Goal: Task Accomplishment & Management: Manage account settings

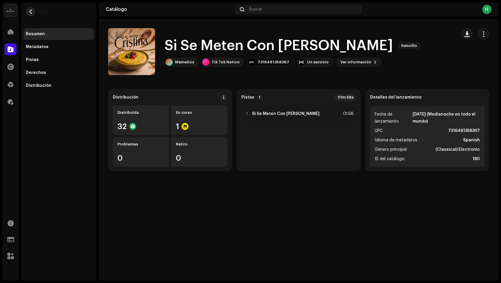
click at [31, 11] on span "button" at bounding box center [30, 11] width 4 height 5
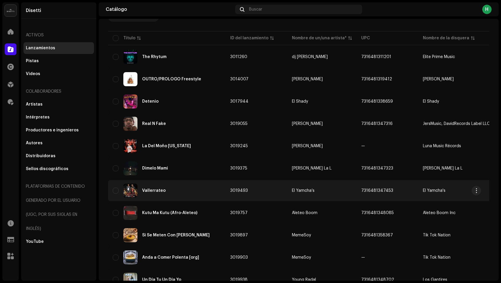
scroll to position [59, 0]
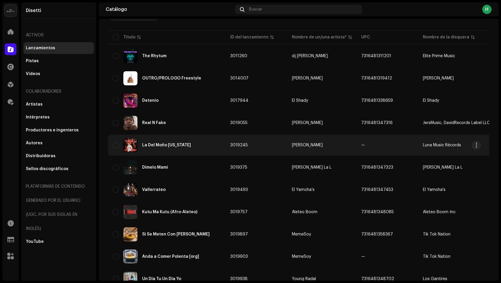
click at [202, 151] on div "La Del Moño [US_STATE]" at bounding box center [167, 145] width 108 height 14
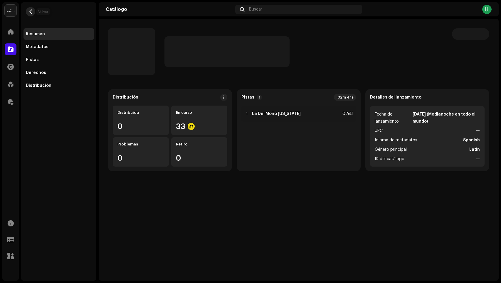
click at [31, 12] on span "button" at bounding box center [30, 11] width 4 height 5
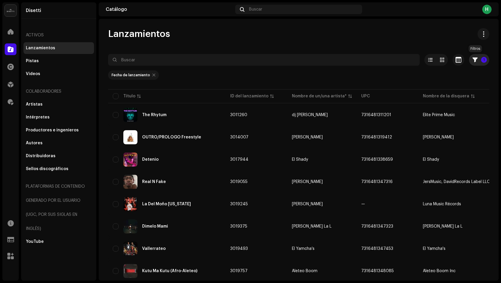
click at [466, 61] on p-badge "1" at bounding box center [484, 60] width 6 height 6
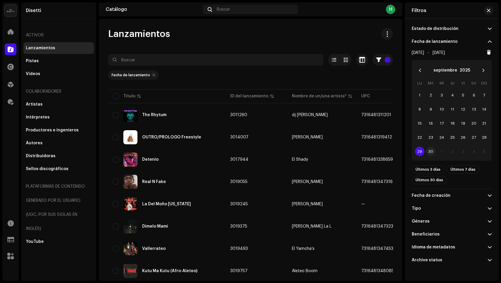
click at [429, 153] on span "30" at bounding box center [430, 151] width 9 height 9
click at [430, 155] on span "30" at bounding box center [430, 151] width 9 height 9
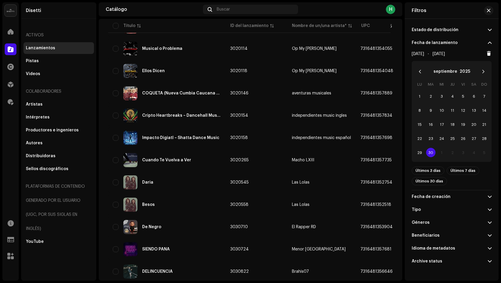
scroll to position [218, 0]
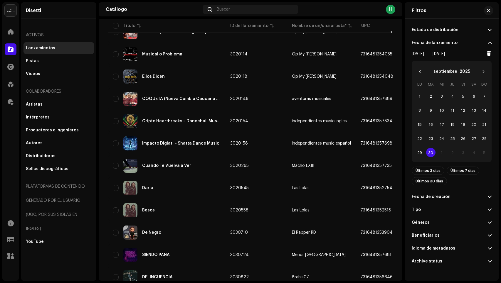
click at [188, 110] on table "Título ID del lanzamiento Nombre de un/una artista* UPC Nombre de la disquera F…" at bounding box center [420, 180] width 624 height 620
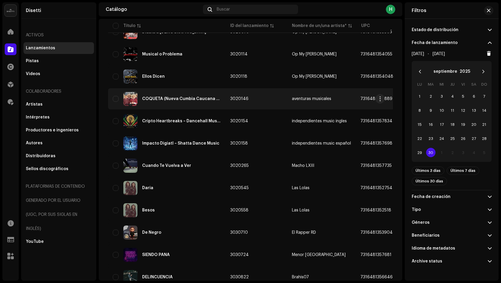
click at [197, 99] on div "COQUETA (Nueva Cumbia Caucana Cover)" at bounding box center [181, 99] width 79 height 4
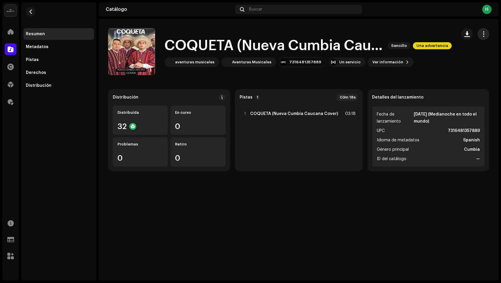
click at [466, 35] on button "button" at bounding box center [483, 34] width 12 height 12
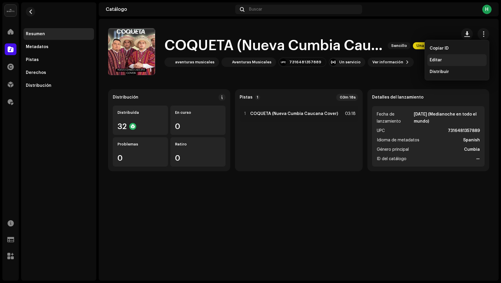
drag, startPoint x: 448, startPoint y: 60, endPoint x: 445, endPoint y: 78, distance: 18.1
click at [448, 60] on div "Editar" at bounding box center [457, 60] width 55 height 5
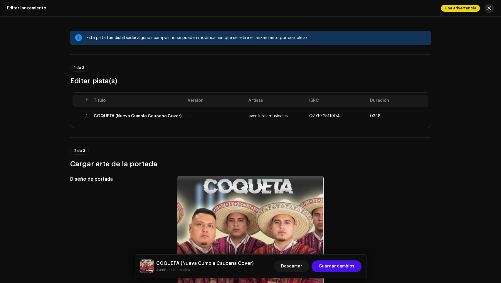
click at [466, 8] on span "button" at bounding box center [489, 8] width 4 height 5
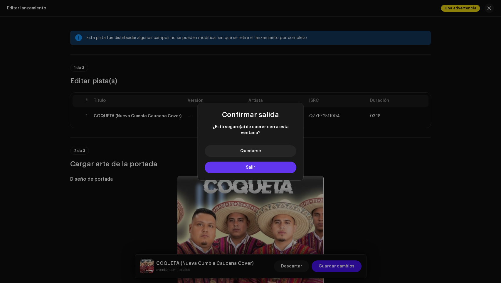
click at [238, 164] on button "Salir" at bounding box center [251, 168] width 92 height 12
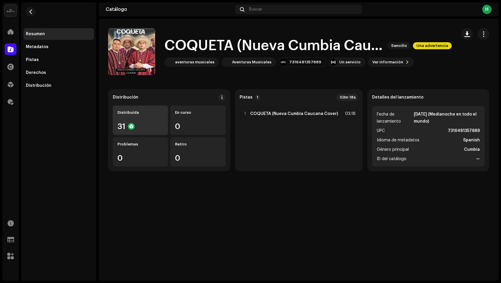
click at [144, 113] on div "Distribuída" at bounding box center [140, 112] width 46 height 5
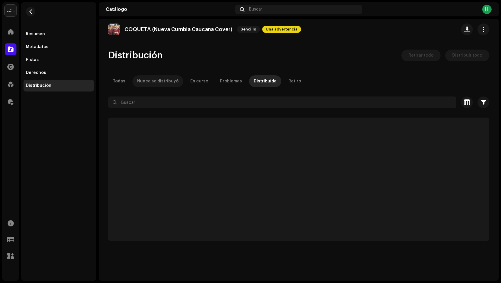
click at [163, 83] on div "Nunca se distribuyó" at bounding box center [157, 81] width 41 height 12
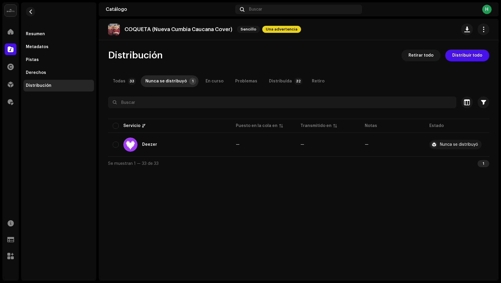
drag, startPoint x: 479, startPoint y: 30, endPoint x: 472, endPoint y: 39, distance: 11.3
click at [466, 31] on button "button" at bounding box center [483, 29] width 12 height 12
click at [437, 53] on span "Editar" at bounding box center [436, 55] width 12 height 5
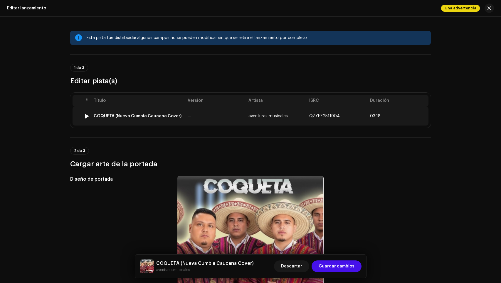
click at [145, 117] on div "COQUETA (Nueva Cumbia Caucana Cover)" at bounding box center [138, 116] width 88 height 5
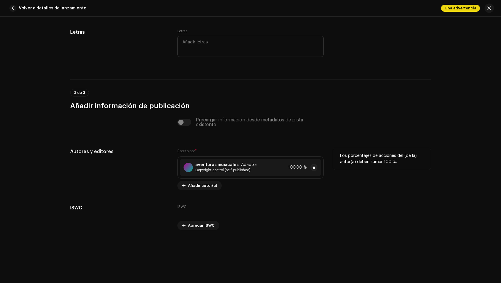
scroll to position [1157, 0]
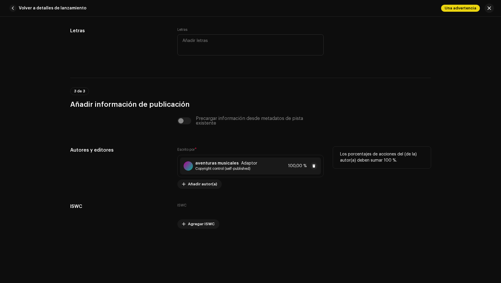
click at [234, 165] on div "aventuras musicales Adaptor" at bounding box center [226, 163] width 62 height 5
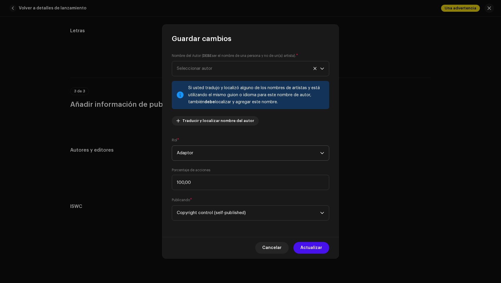
click at [224, 154] on span "Adaptor" at bounding box center [248, 153] width 143 height 15
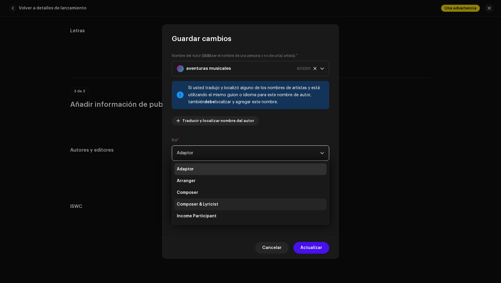
click at [209, 202] on span "Composer & Lyricist" at bounding box center [197, 205] width 41 height 6
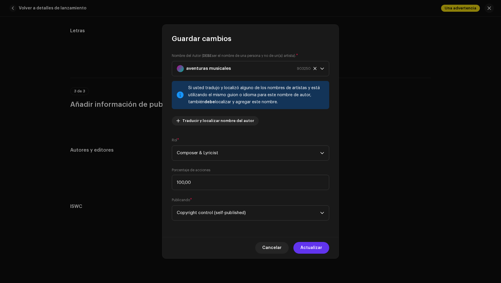
click at [304, 248] on span "Actualizar" at bounding box center [311, 248] width 22 height 12
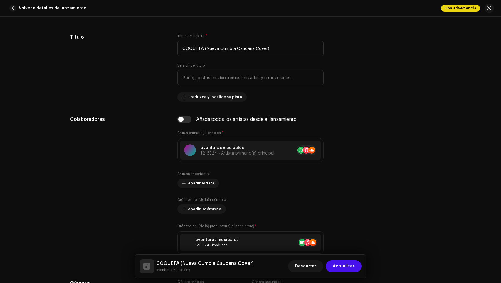
scroll to position [0, 0]
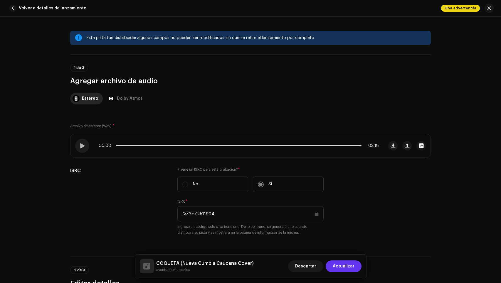
click at [343, 266] on span "Actualizar" at bounding box center [344, 267] width 22 height 12
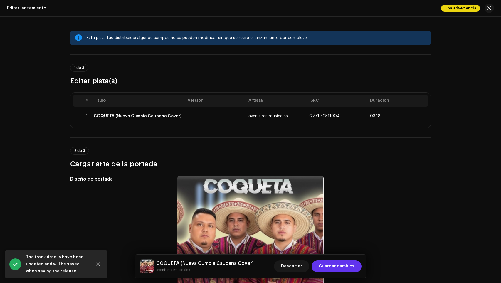
click at [346, 267] on span "Guardar cambios" at bounding box center [337, 267] width 36 height 12
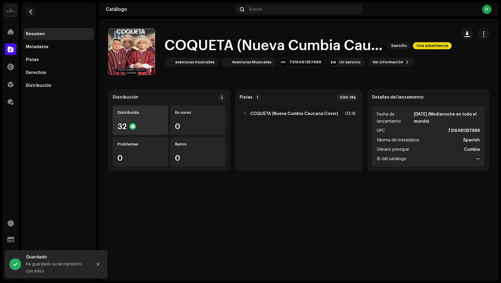
click at [137, 116] on div "Distribuída 32" at bounding box center [140, 120] width 55 height 29
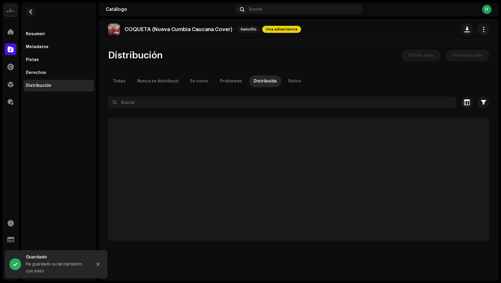
drag, startPoint x: 157, startPoint y: 79, endPoint x: 167, endPoint y: 92, distance: 16.3
click at [157, 79] on div "Nunca se distribuyó" at bounding box center [157, 81] width 41 height 12
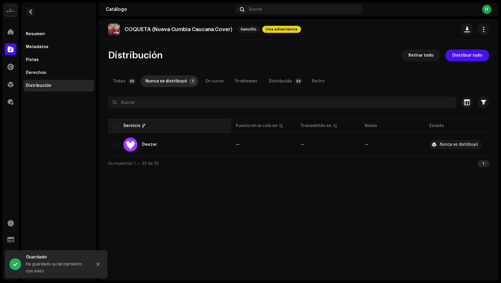
drag, startPoint x: 112, startPoint y: 144, endPoint x: 159, endPoint y: 126, distance: 50.2
click at [113, 144] on input "checkbox" at bounding box center [116, 145] width 6 height 6
checkbox input "true"
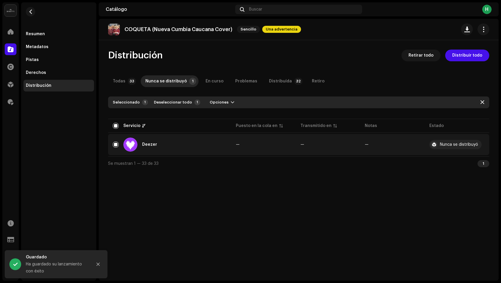
drag, startPoint x: 206, startPoint y: 101, endPoint x: 225, endPoint y: 107, distance: 20.0
click at [210, 101] on span "Opciones" at bounding box center [219, 103] width 19 height 12
click at [227, 117] on div "Distribuir" at bounding box center [232, 115] width 55 height 5
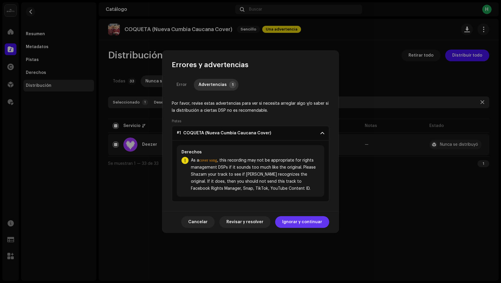
click at [302, 225] on span "Ignorar y continuar" at bounding box center [302, 222] width 40 height 12
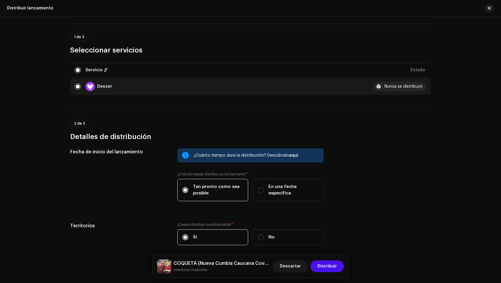
scroll to position [64, 0]
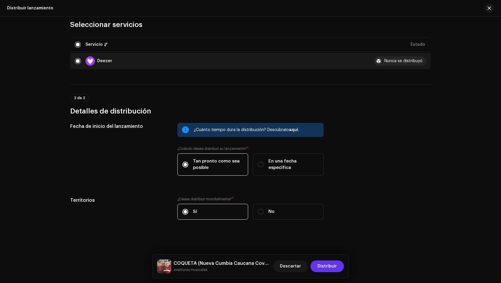
click at [332, 270] on span "Distribuir" at bounding box center [326, 267] width 19 height 12
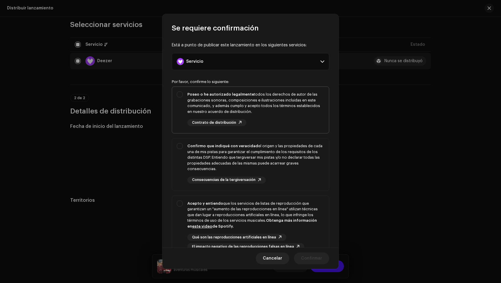
drag, startPoint x: 290, startPoint y: 102, endPoint x: 291, endPoint y: 112, distance: 9.2
click at [290, 103] on div "Poseo o he autorizado legalmente todos los derechos de autor de las grabaciones…" at bounding box center [255, 103] width 137 height 23
checkbox input "true"
drag, startPoint x: 288, startPoint y: 174, endPoint x: 292, endPoint y: 238, distance: 64.1
click at [288, 176] on div "Confirmo que indiqué con veracidad el origen y las propiedades de cada una de m…" at bounding box center [255, 163] width 137 height 41
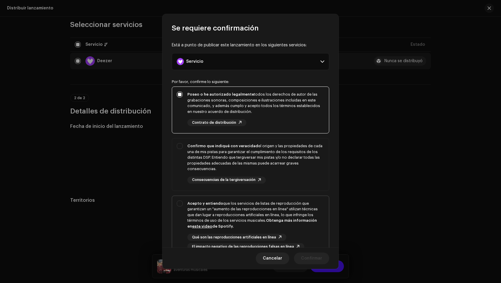
checkbox input "true"
click at [291, 241] on div "Qué son las reproducciones artificiales en línea El impacto negativo de las rep…" at bounding box center [255, 242] width 137 height 16
checkbox input "true"
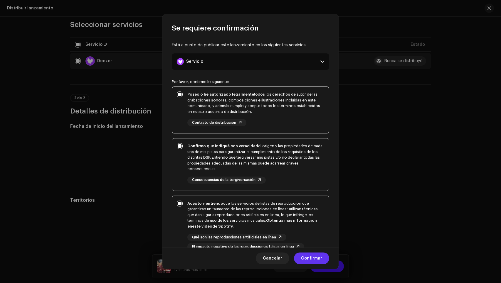
click at [308, 257] on span "Confirmar" at bounding box center [311, 259] width 21 height 12
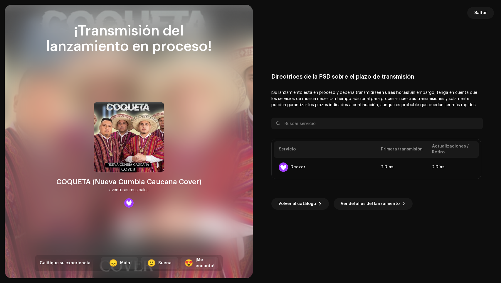
drag, startPoint x: 477, startPoint y: 13, endPoint x: 70, endPoint y: 137, distance: 425.9
click at [466, 13] on span "Saltar" at bounding box center [480, 13] width 13 height 12
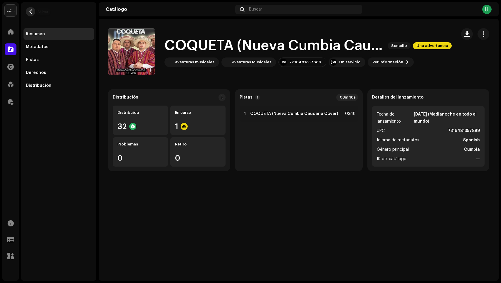
drag, startPoint x: 32, startPoint y: 11, endPoint x: 12, endPoint y: 23, distance: 23.7
click at [32, 11] on span "button" at bounding box center [30, 11] width 4 height 5
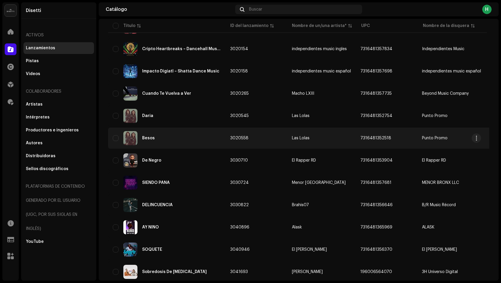
scroll to position [285, 0]
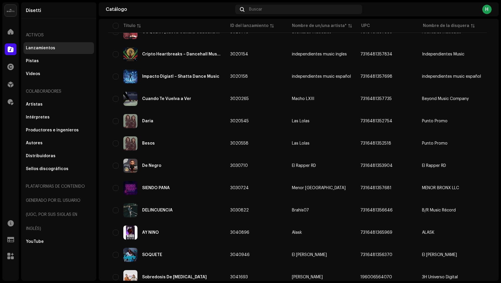
drag, startPoint x: 160, startPoint y: 191, endPoint x: 116, endPoint y: 242, distance: 67.4
click at [160, 190] on div "SIENDO PANA" at bounding box center [167, 188] width 108 height 14
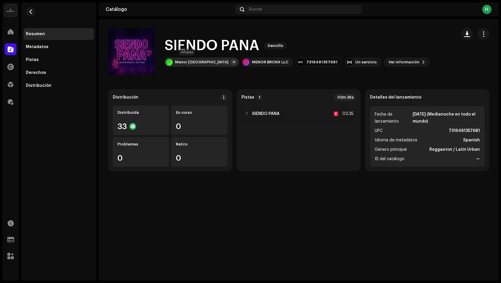
click at [183, 61] on div "Menor [GEOGRAPHIC_DATA]" at bounding box center [201, 62] width 53 height 5
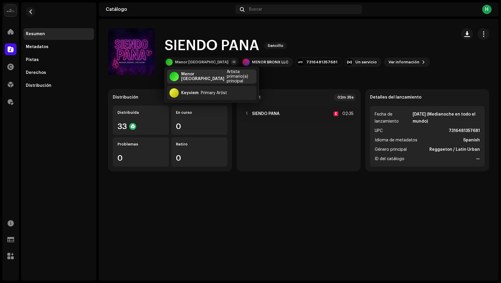
click at [188, 75] on div "Menor [GEOGRAPHIC_DATA]" at bounding box center [202, 76] width 43 height 9
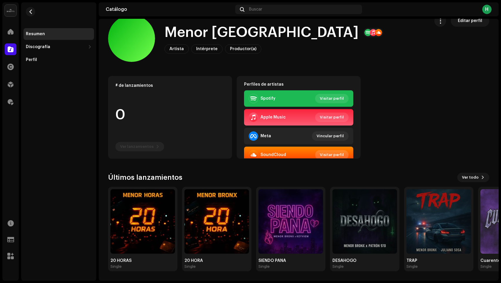
scroll to position [0, 0]
click at [327, 154] on span "Visitar perfil" at bounding box center [332, 155] width 24 height 12
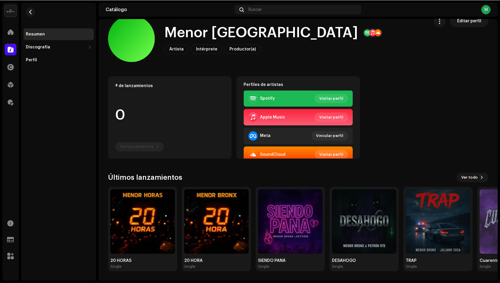
scroll to position [0, 0]
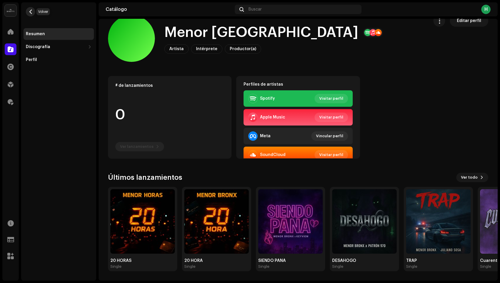
click at [27, 13] on button "button" at bounding box center [30, 11] width 9 height 9
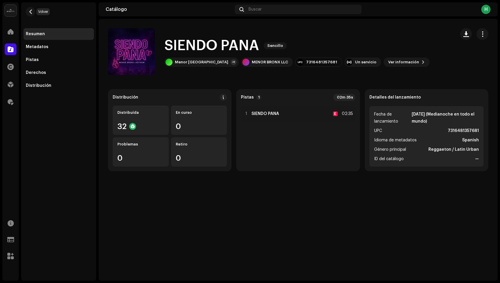
click at [27, 13] on button "button" at bounding box center [30, 11] width 9 height 9
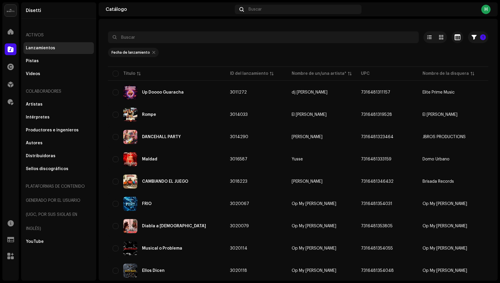
scroll to position [15, 0]
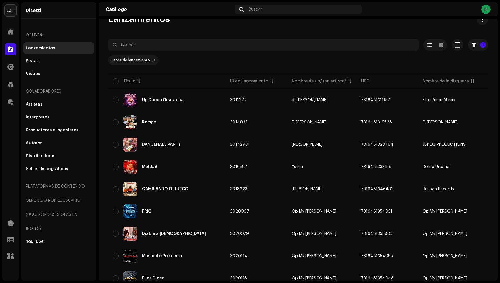
click at [152, 60] on div at bounding box center [153, 60] width 3 height 5
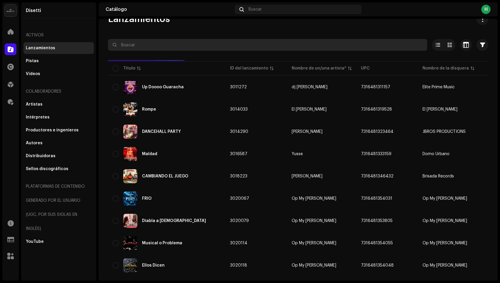
click at [152, 50] on input "text" at bounding box center [267, 45] width 319 height 12
paste input "[URL][DOMAIN_NAME]"
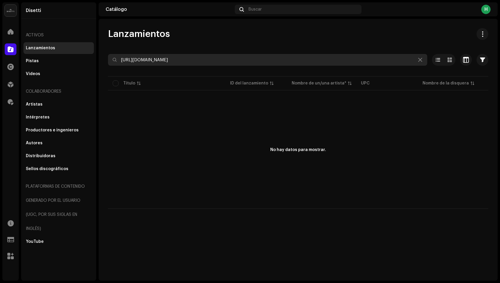
click at [173, 55] on input "[URL][DOMAIN_NAME]" at bounding box center [267, 60] width 319 height 12
type input "c"
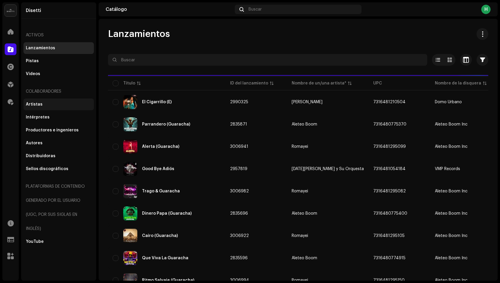
drag, startPoint x: 29, startPoint y: 108, endPoint x: 43, endPoint y: 102, distance: 15.4
click at [29, 108] on div "Artistas" at bounding box center [58, 105] width 70 height 12
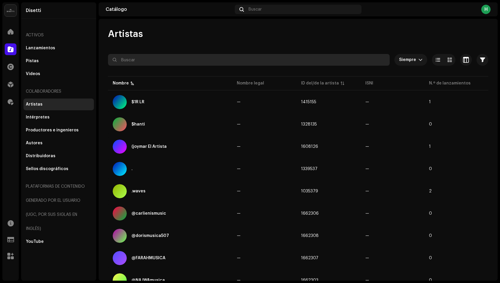
click at [164, 60] on input "text" at bounding box center [249, 60] width 282 height 12
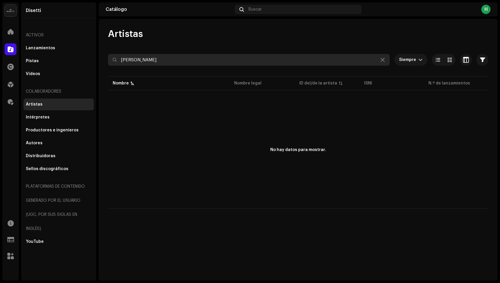
type input "[PERSON_NAME]"
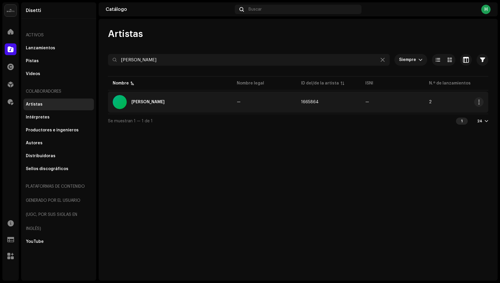
click at [182, 109] on div "[PERSON_NAME]" at bounding box center [170, 102] width 115 height 14
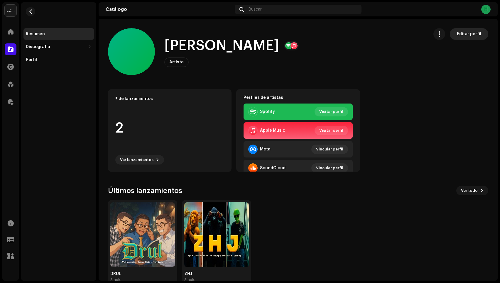
click at [465, 33] on span "Editar perfil" at bounding box center [469, 34] width 24 height 12
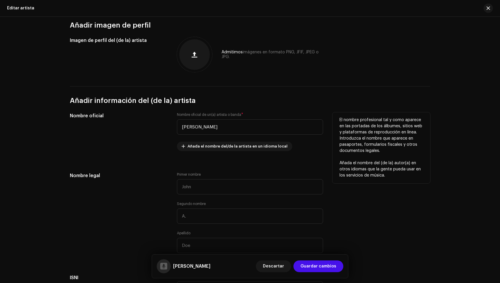
scroll to position [52, 0]
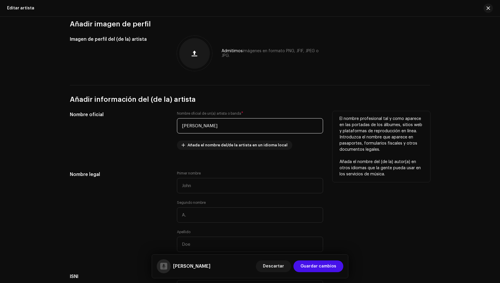
drag, startPoint x: 192, startPoint y: 126, endPoint x: 216, endPoint y: 137, distance: 26.1
click at [192, 126] on input "[PERSON_NAME]" at bounding box center [250, 125] width 146 height 15
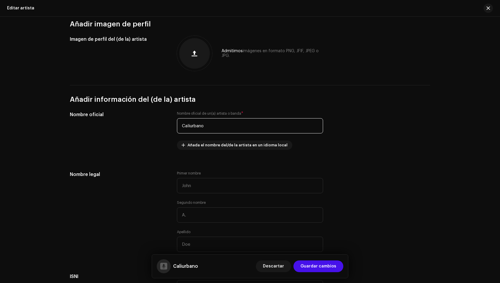
type input "Caliurbano"
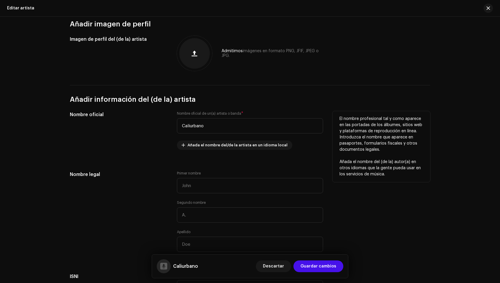
click at [406, 152] on p "El nombre profesional tal y como aparece en las portadas de los álbumes, sitios…" at bounding box center [382, 134] width 84 height 37
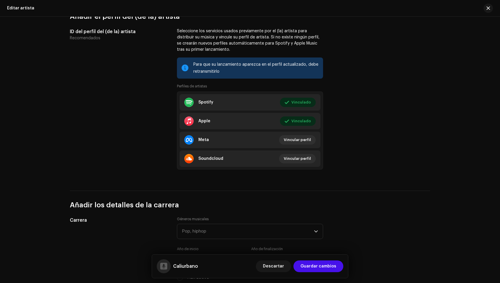
scroll to position [370, 0]
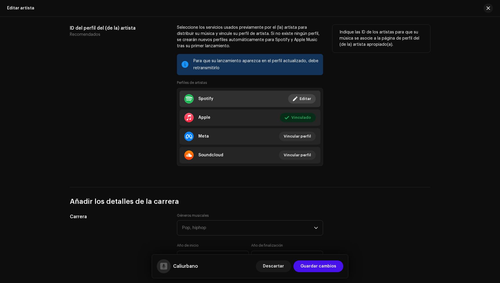
click at [301, 98] on span "Editar" at bounding box center [305, 99] width 11 height 12
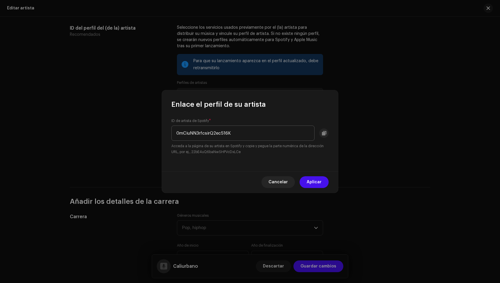
click at [257, 132] on input "0mCiuNN3rfcsirQ2ec516K" at bounding box center [242, 133] width 143 height 15
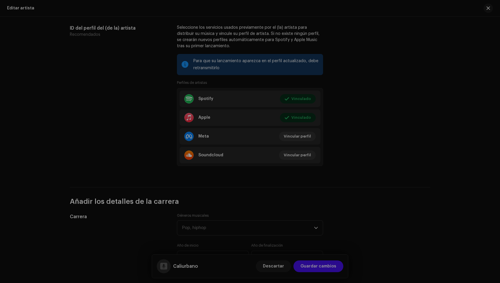
click at [197, 31] on div "Enlace el perfil de su artista ID de artista de Spotify * 0mCiuNN3rfcsirQ2ec516…" at bounding box center [250, 141] width 500 height 283
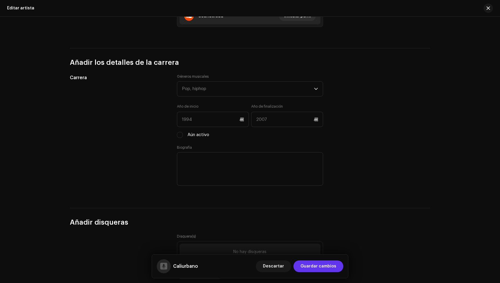
scroll to position [513, 0]
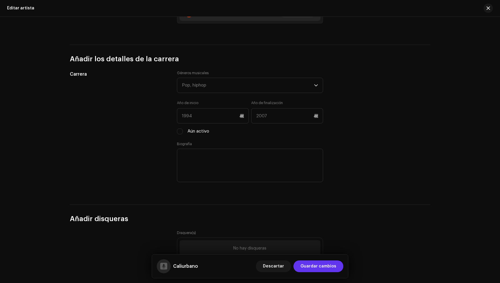
click at [323, 268] on span "Guardar cambios" at bounding box center [319, 267] width 36 height 12
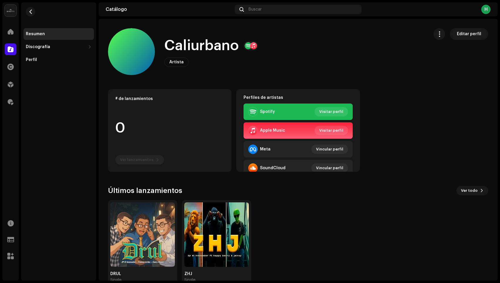
click at [124, 282] on div "Disetti Inicio Catálogo Derechos Distribución Regalías Recursos Formularios de …" at bounding box center [250, 141] width 500 height 283
click at [124, 278] on div "Single" at bounding box center [142, 280] width 65 height 5
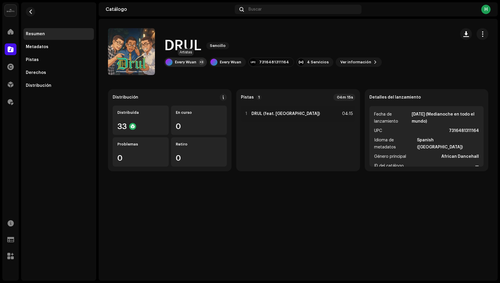
click at [179, 63] on div "Every Wuan" at bounding box center [185, 62] width 21 height 5
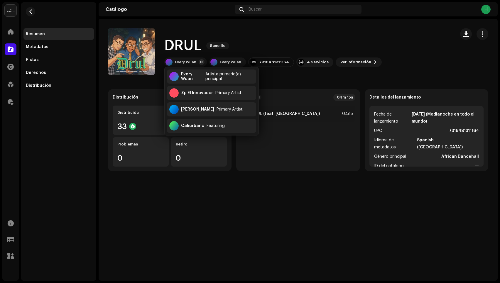
click at [245, 46] on div "DRUL [PERSON_NAME]" at bounding box center [273, 45] width 218 height 19
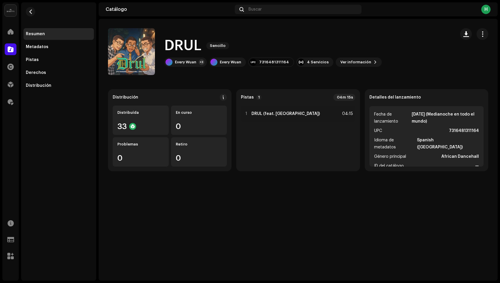
drag, startPoint x: 482, startPoint y: 33, endPoint x: 477, endPoint y: 43, distance: 10.9
click at [466, 33] on span "button" at bounding box center [483, 34] width 6 height 5
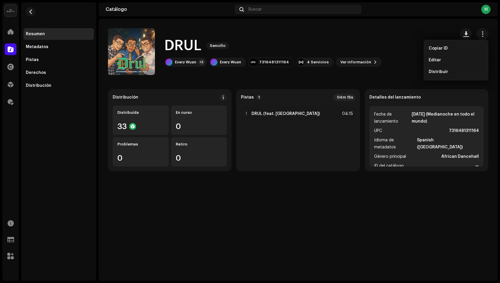
drag, startPoint x: 458, startPoint y: 59, endPoint x: 436, endPoint y: 76, distance: 28.0
click at [457, 59] on div "Editar" at bounding box center [456, 60] width 55 height 5
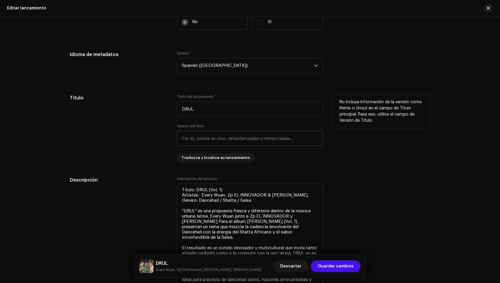
scroll to position [370, 0]
click at [246, 65] on span "Spanish ([GEOGRAPHIC_DATA])" at bounding box center [248, 65] width 132 height 15
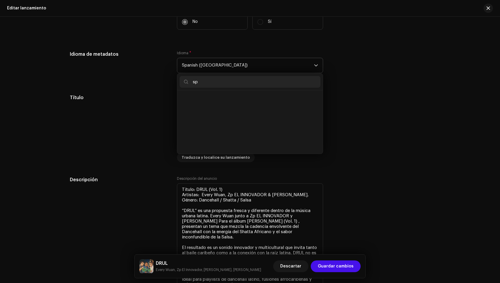
scroll to position [0, 0]
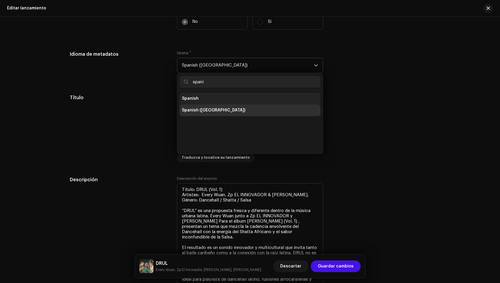
type input "spani"
click at [220, 97] on li "Spanish" at bounding box center [250, 99] width 141 height 12
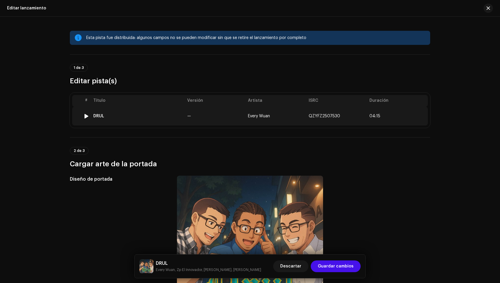
click at [201, 124] on td "—" at bounding box center [215, 116] width 61 height 19
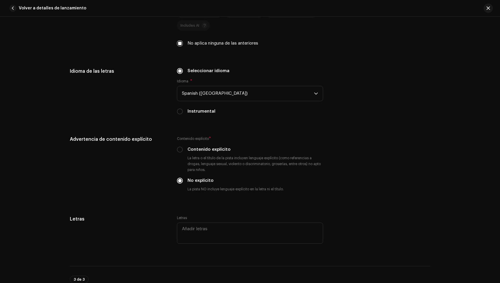
scroll to position [1013, 0]
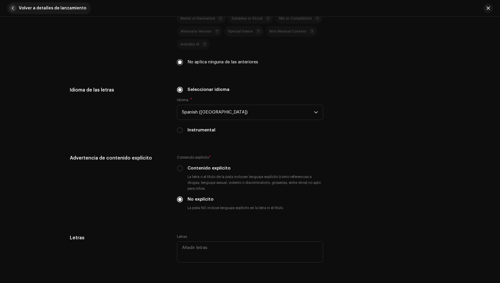
click at [70, 11] on span "Volver a detalles de lanzamiento" at bounding box center [53, 8] width 68 height 12
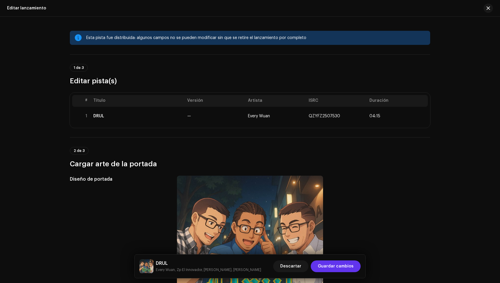
click at [342, 271] on span "Guardar cambios" at bounding box center [336, 267] width 36 height 12
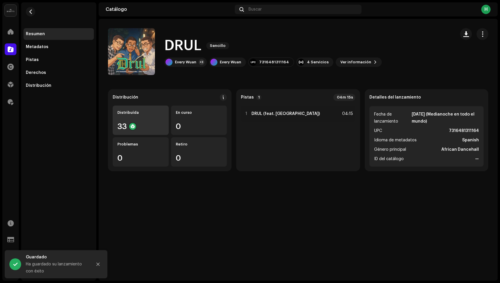
click at [136, 119] on div "Distribuída 33" at bounding box center [141, 120] width 56 height 29
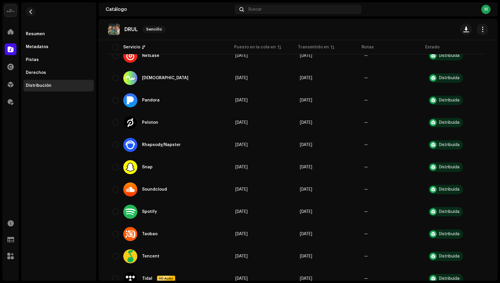
scroll to position [505, 0]
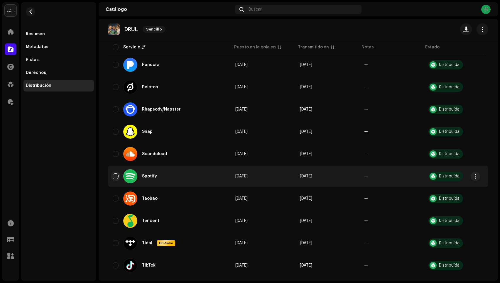
click at [114, 174] on input "checkbox" at bounding box center [116, 177] width 6 height 6
checkbox input "true"
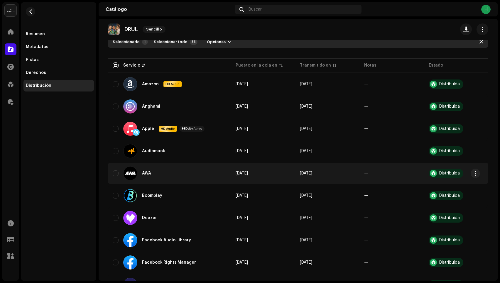
scroll to position [61, 0]
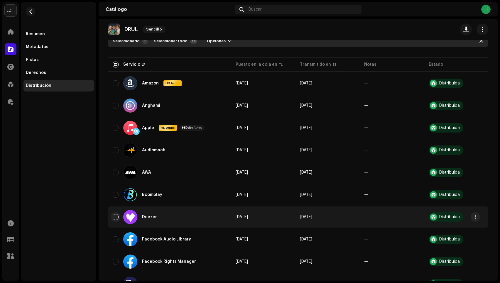
click at [116, 217] on input "Row Unselected" at bounding box center [116, 217] width 6 height 6
checkbox input "true"
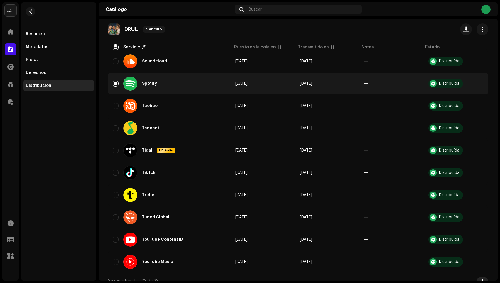
scroll to position [605, 0]
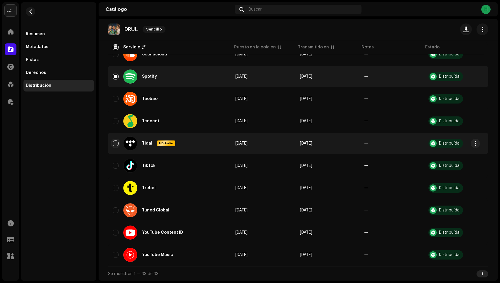
click at [116, 144] on input "Row Unselected" at bounding box center [116, 144] width 6 height 6
checkbox input "true"
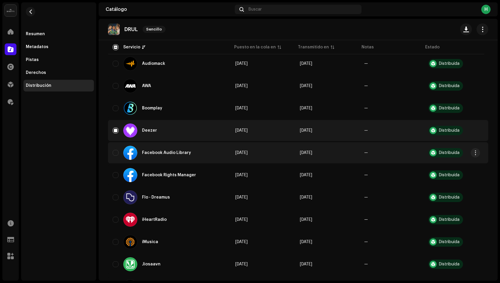
scroll to position [151, 0]
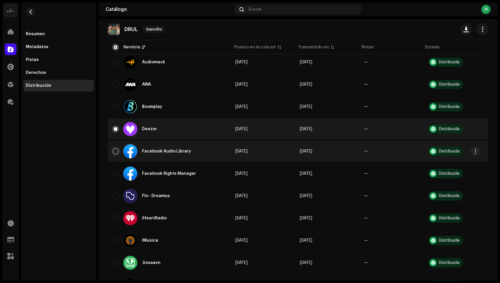
click at [115, 153] on input "Row Unselected" at bounding box center [116, 152] width 6 height 6
checkbox input "true"
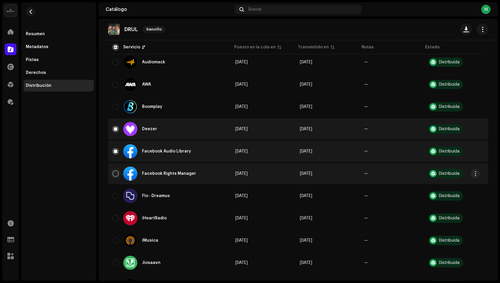
click at [115, 172] on input "Row Unselected" at bounding box center [116, 174] width 6 height 6
checkbox input "true"
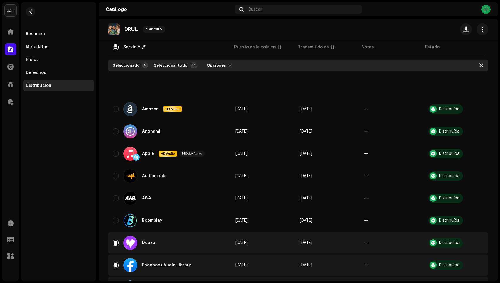
scroll to position [0, 0]
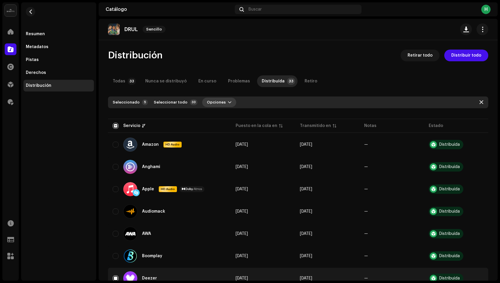
click at [213, 103] on span "Opciones" at bounding box center [216, 103] width 19 height 12
click at [225, 114] on div "Distribuir" at bounding box center [229, 115] width 55 height 5
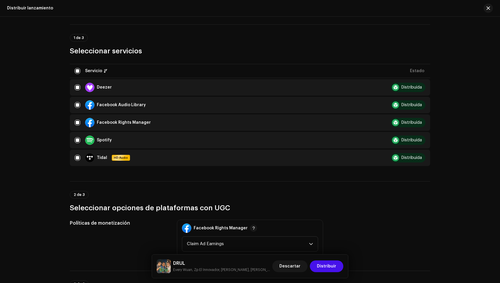
scroll to position [44, 0]
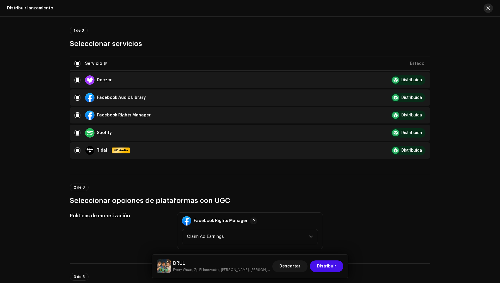
click at [466, 10] on button "button" at bounding box center [488, 8] width 9 height 9
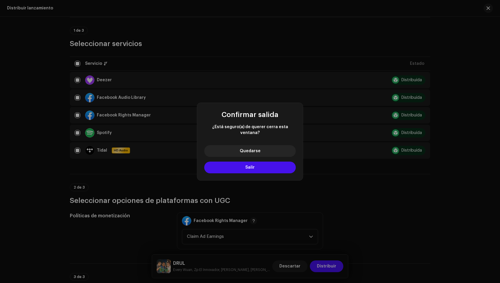
click at [335, 29] on div "Confirmar salida ¿Está seguro(a) de querer cerra esta ventana? Quedarse Salir" at bounding box center [250, 141] width 500 height 283
click at [242, 167] on button "Salir" at bounding box center [250, 168] width 92 height 12
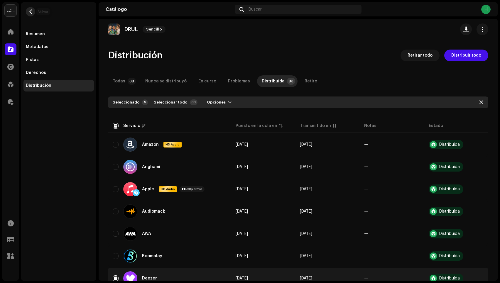
click at [28, 9] on button "button" at bounding box center [30, 11] width 9 height 9
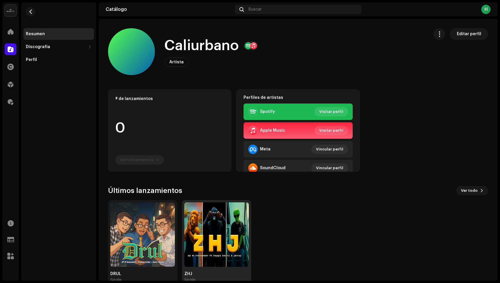
click at [211, 276] on div "ZHJ" at bounding box center [216, 274] width 65 height 5
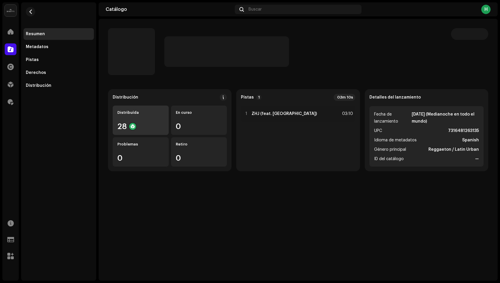
click at [127, 119] on div "Distribuída 28" at bounding box center [141, 120] width 56 height 29
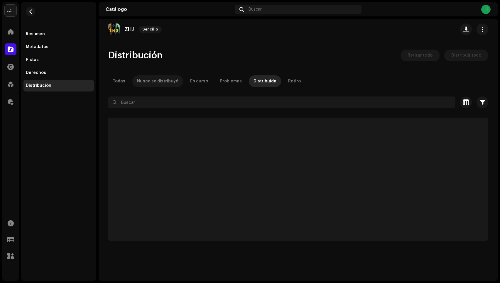
click at [159, 83] on div "Nunca se distribuyó" at bounding box center [157, 81] width 41 height 12
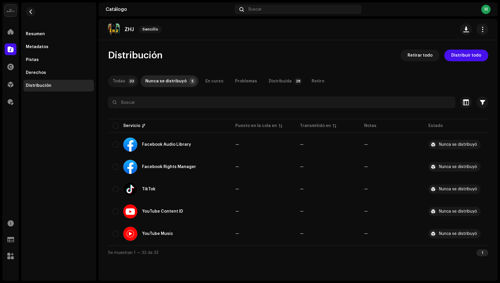
click at [112, 83] on p-tab "Todas 33" at bounding box center [123, 81] width 30 height 12
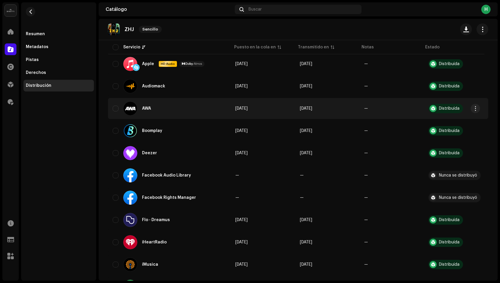
scroll to position [131, 0]
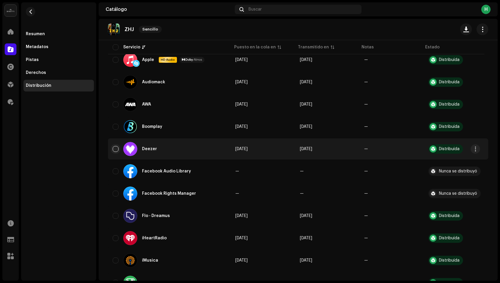
click at [117, 149] on input "checkbox" at bounding box center [116, 149] width 6 height 6
checkbox input "true"
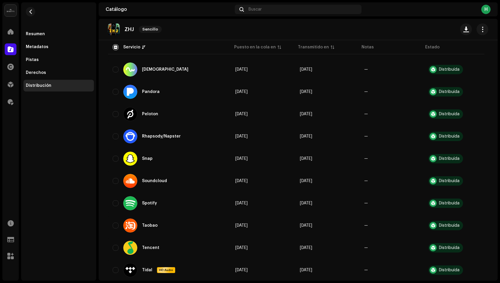
scroll to position [605, 0]
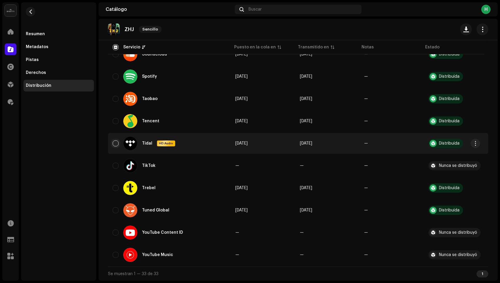
click at [118, 144] on input "Row Unselected" at bounding box center [116, 144] width 6 height 6
checkbox input "true"
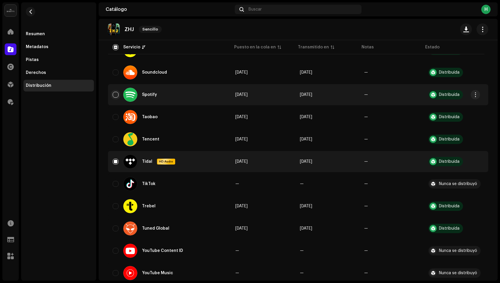
click at [116, 96] on input "Row Unselected" at bounding box center [116, 95] width 6 height 6
checkbox input "true"
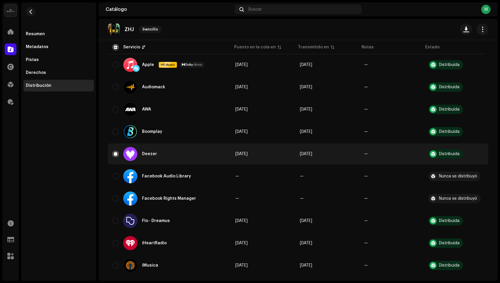
scroll to position [0, 0]
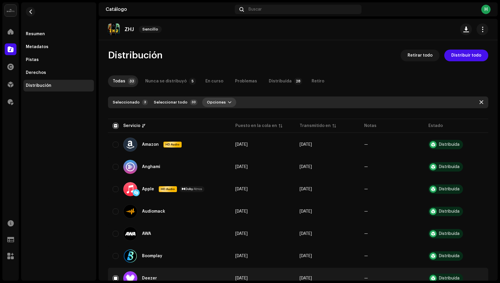
click at [219, 103] on span "Opciones" at bounding box center [216, 103] width 19 height 12
click at [217, 117] on span "Distribuir" at bounding box center [211, 115] width 19 height 5
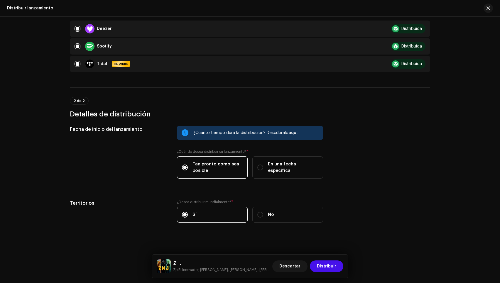
scroll to position [99, 0]
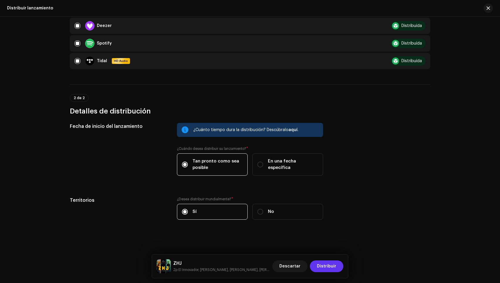
click at [331, 266] on span "Distribuir" at bounding box center [326, 267] width 19 height 12
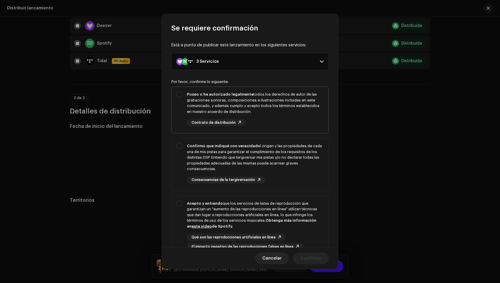
click at [274, 120] on div "Poseo o he autorizado legalmente todos los derechos de autor de las grabaciones…" at bounding box center [255, 109] width 137 height 35
checkbox input "true"
drag, startPoint x: 288, startPoint y: 170, endPoint x: 295, endPoint y: 207, distance: 37.9
click at [288, 170] on div "Confirmo que indiqué con veracidad el origen y las propiedades de cada una de m…" at bounding box center [255, 157] width 137 height 29
checkbox input "true"
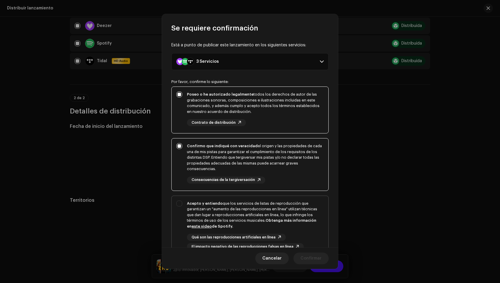
drag, startPoint x: 296, startPoint y: 230, endPoint x: 306, endPoint y: 245, distance: 18.5
click at [296, 230] on div "Acepto y entiendo que los servicios de listas de reproducción que garantizan un…" at bounding box center [255, 226] width 137 height 50
checkbox input "true"
click at [309, 256] on span "Confirmar" at bounding box center [311, 259] width 21 height 12
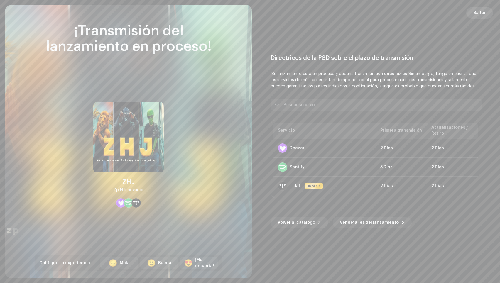
click at [466, 12] on span "Saltar" at bounding box center [480, 13] width 13 height 12
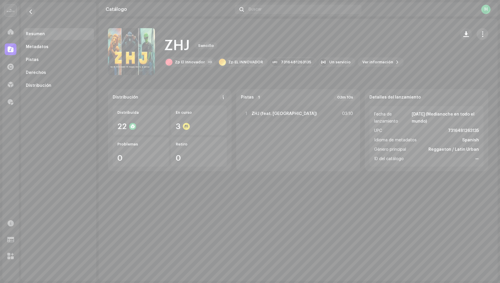
click at [466, 33] on span "button" at bounding box center [483, 34] width 6 height 5
click at [447, 64] on div "Editar" at bounding box center [456, 60] width 59 height 12
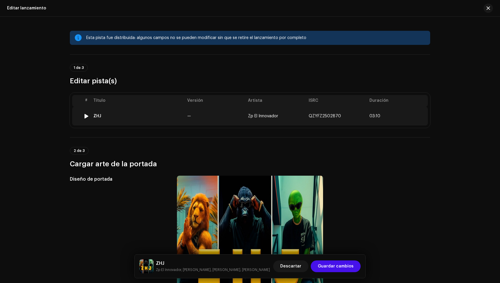
click at [211, 120] on td "—" at bounding box center [215, 116] width 61 height 19
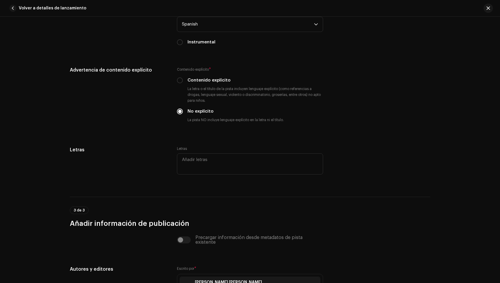
scroll to position [1312, 0]
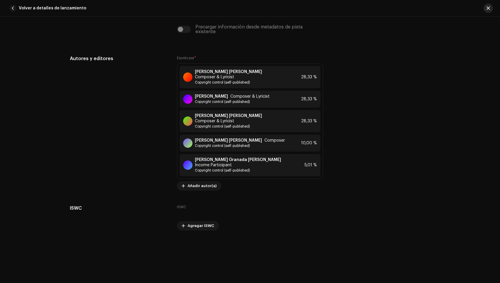
click at [466, 7] on button "button" at bounding box center [488, 8] width 9 height 9
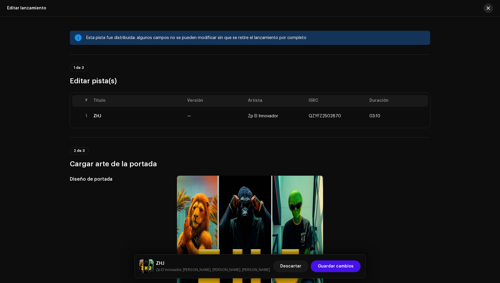
click at [466, 11] on button "button" at bounding box center [488, 8] width 9 height 9
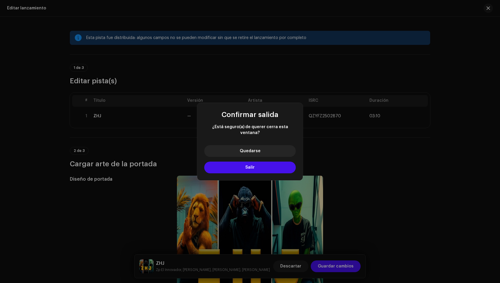
drag, startPoint x: 230, startPoint y: 162, endPoint x: 158, endPoint y: 103, distance: 93.0
click at [230, 162] on button "Salir" at bounding box center [250, 168] width 92 height 12
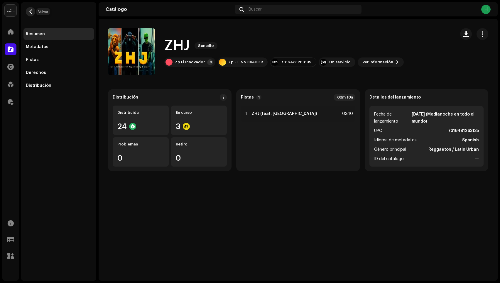
click at [28, 14] on button "button" at bounding box center [30, 11] width 9 height 9
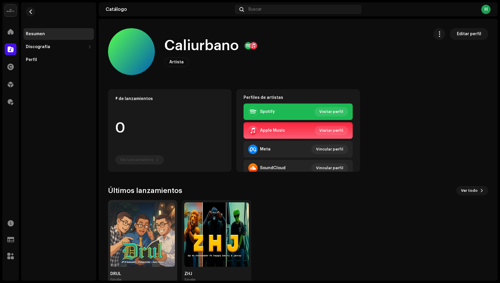
click at [124, 275] on div "DRUL" at bounding box center [142, 274] width 65 height 5
click at [137, 278] on div "Single" at bounding box center [142, 280] width 65 height 5
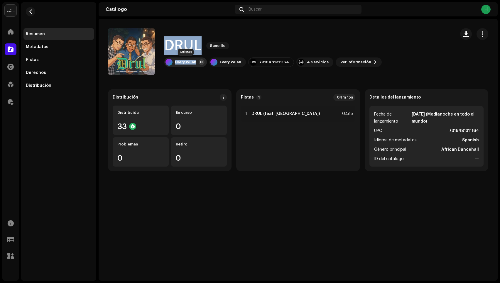
drag, startPoint x: 165, startPoint y: 46, endPoint x: 195, endPoint y: 65, distance: 35.8
click at [195, 65] on div "DRUL Sencillo Every Wuan +3 Every Wuan 7316481311164 4 Servicios Ver información" at bounding box center [279, 51] width 343 height 47
copy div "DRUL Sencillo Every Wuan"
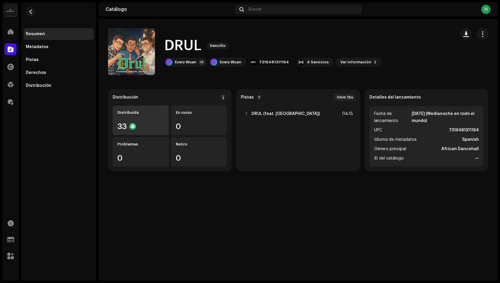
click at [126, 124] on div "33" at bounding box center [140, 127] width 47 height 8
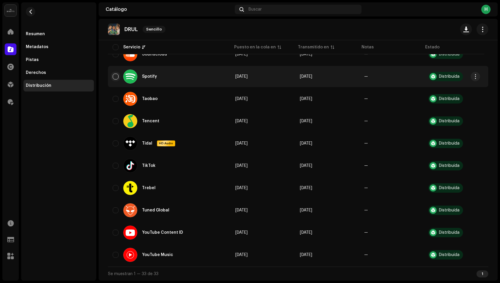
scroll to position [597, 0]
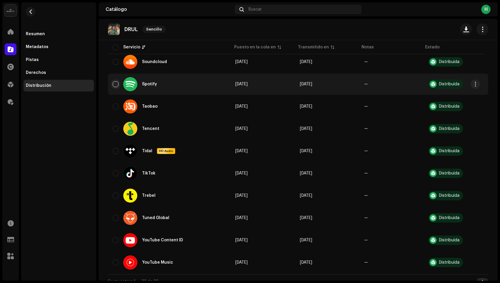
click at [116, 83] on input "checkbox" at bounding box center [116, 84] width 6 height 6
checkbox input "true"
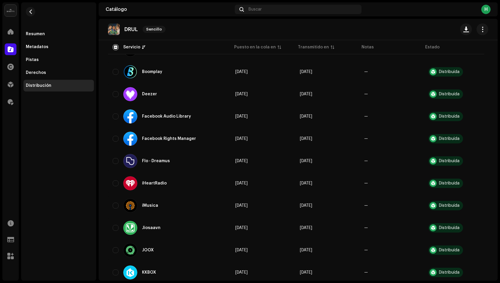
scroll to position [157, 0]
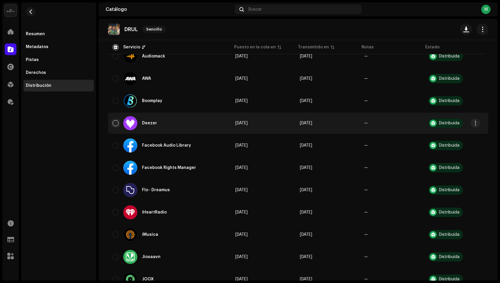
click at [114, 121] on input "Row Unselected" at bounding box center [116, 123] width 6 height 6
checkbox input "true"
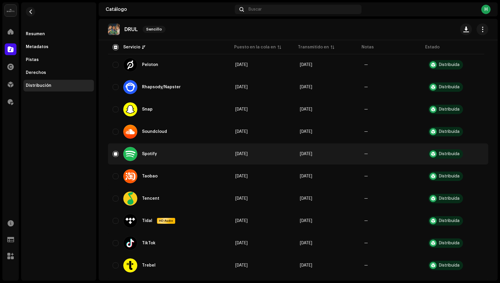
scroll to position [529, 0]
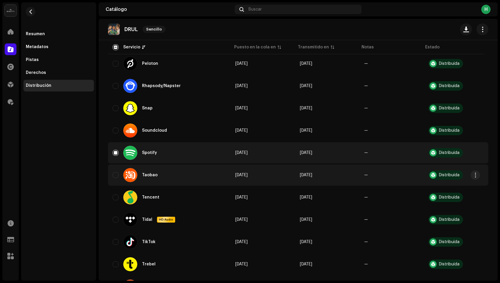
drag, startPoint x: 116, startPoint y: 219, endPoint x: 171, endPoint y: 173, distance: 71.5
click at [116, 219] on input "Row Unselected" at bounding box center [116, 220] width 6 height 6
checkbox input "true"
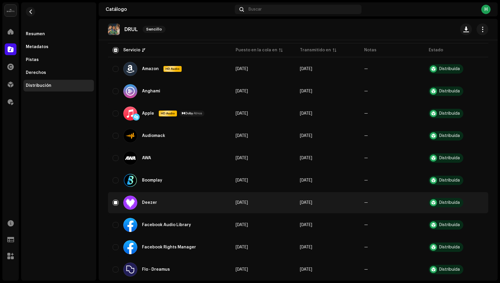
scroll to position [0, 0]
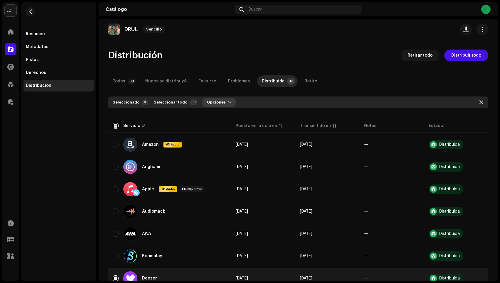
click at [218, 106] on span "Opciones" at bounding box center [216, 103] width 19 height 12
click at [225, 117] on div "Distribuir" at bounding box center [229, 115] width 55 height 5
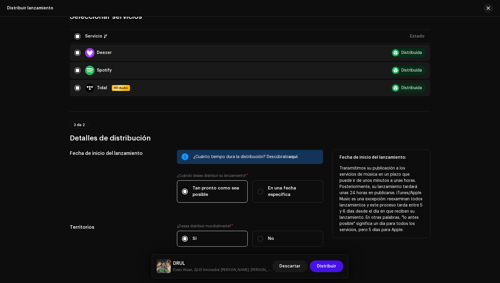
scroll to position [99, 0]
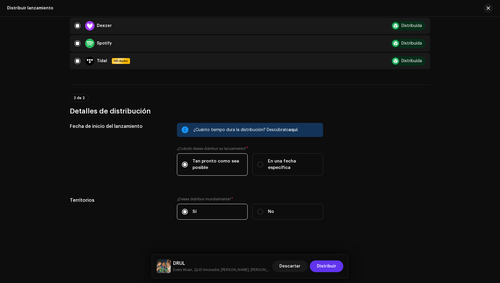
click at [325, 267] on span "Distribuir" at bounding box center [326, 267] width 19 height 12
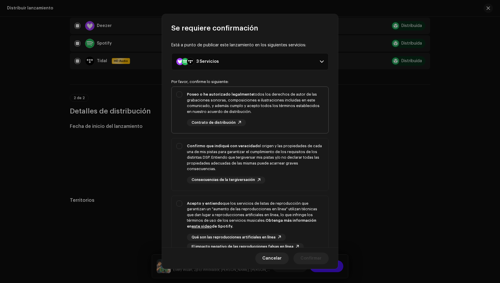
click at [278, 132] on span "Poseo o he autorizado legalmente todos los derechos de autor de las grabaciones…" at bounding box center [250, 110] width 157 height 46
checkbox input "true"
click at [288, 178] on div "Confirmo que indiqué con veracidad el origen y las propiedades de cada una de m…" at bounding box center [255, 163] width 137 height 41
checkbox input "true"
click at [303, 237] on div "Qué son las reproducciones artificiales en línea El impacto negativo de las rep…" at bounding box center [255, 242] width 137 height 16
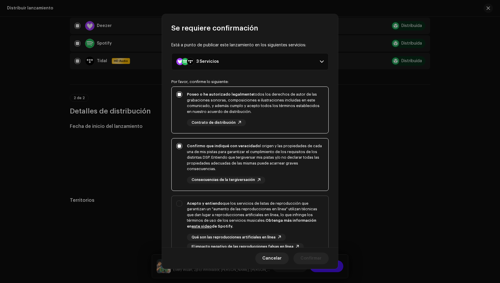
checkbox input "true"
click at [307, 261] on span "Confirmar" at bounding box center [311, 259] width 21 height 12
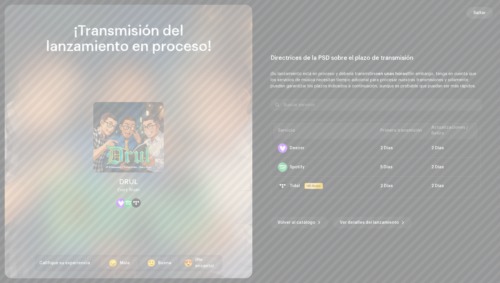
click at [466, 13] on span "Saltar" at bounding box center [480, 13] width 13 height 12
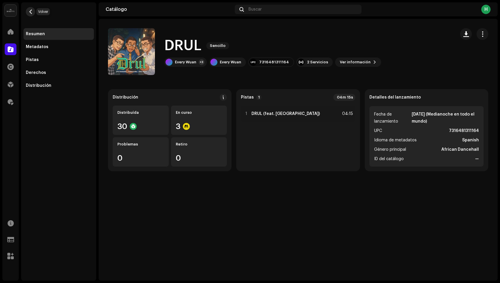
click at [26, 13] on button "button" at bounding box center [30, 11] width 9 height 9
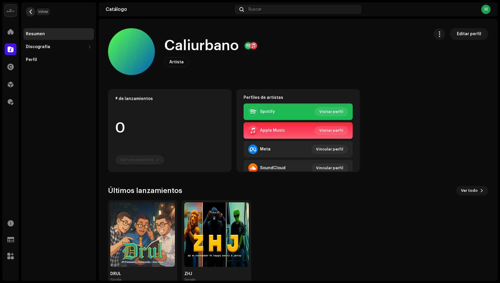
click at [34, 13] on button "button" at bounding box center [30, 11] width 9 height 9
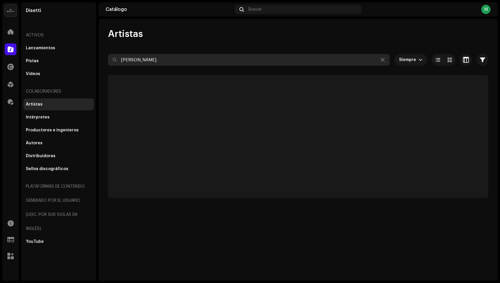
click at [178, 62] on input "[PERSON_NAME]" at bounding box center [249, 60] width 282 height 12
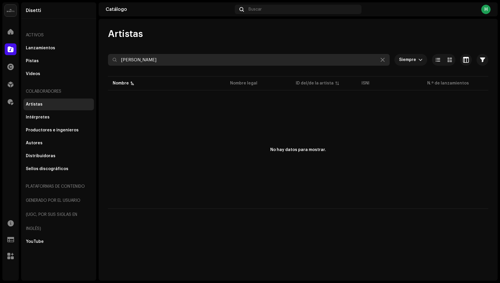
click at [178, 62] on input "[PERSON_NAME]" at bounding box center [249, 60] width 282 height 12
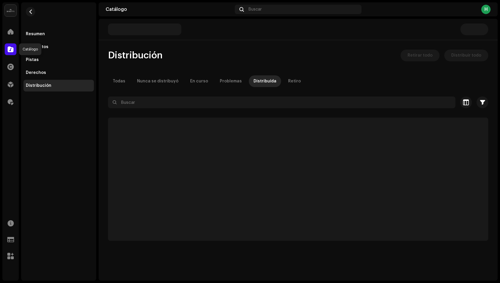
click at [12, 48] on span at bounding box center [11, 49] width 6 height 5
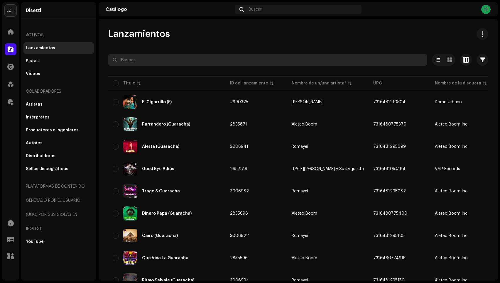
drag, startPoint x: 181, startPoint y: 60, endPoint x: 218, endPoint y: 64, distance: 36.9
click at [181, 60] on input "text" at bounding box center [267, 60] width 319 height 12
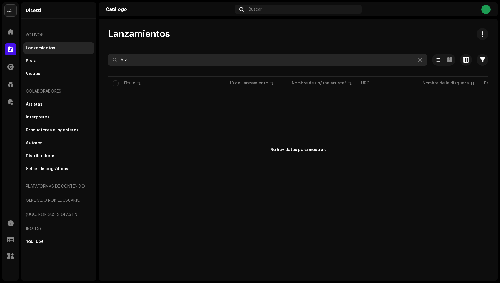
drag, startPoint x: 143, startPoint y: 62, endPoint x: 105, endPoint y: 60, distance: 38.8
click at [105, 60] on div "Lanzamientos hjz Seleccionado 0 Deseleccionar todo 0 Opciones Filtros Estado de…" at bounding box center [298, 118] width 399 height 181
type input "caliurbano"
click at [164, 62] on input "caliurbano" at bounding box center [267, 60] width 319 height 12
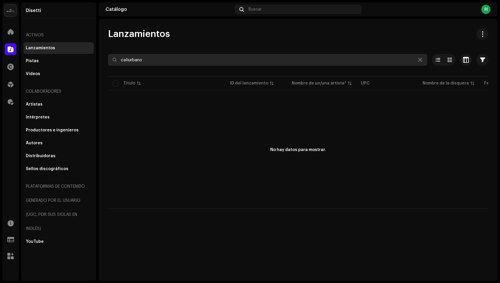
click at [164, 62] on input "caliurbano" at bounding box center [267, 60] width 319 height 12
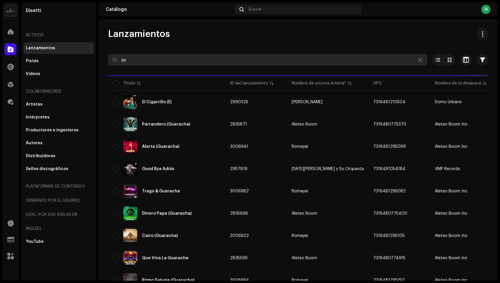
type input "zp"
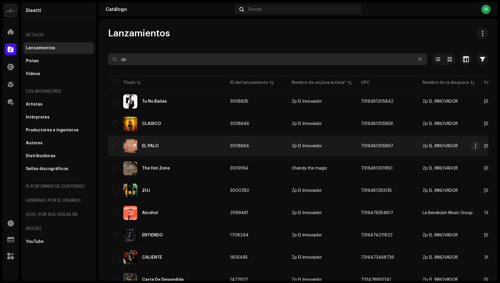
scroll to position [1, 0]
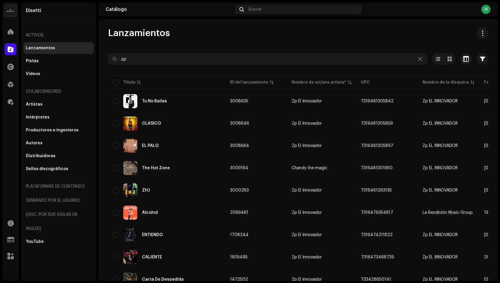
drag, startPoint x: 148, startPoint y: 190, endPoint x: 136, endPoint y: 207, distance: 20.7
click at [148, 190] on div "ZHJ" at bounding box center [146, 190] width 8 height 4
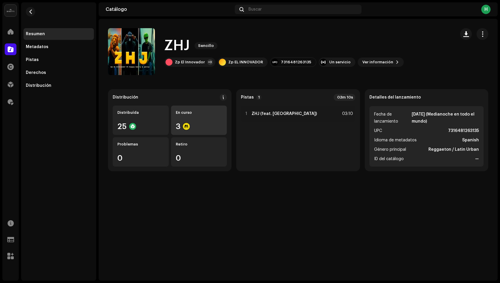
click at [198, 122] on div "En curso 3" at bounding box center [199, 120] width 56 height 29
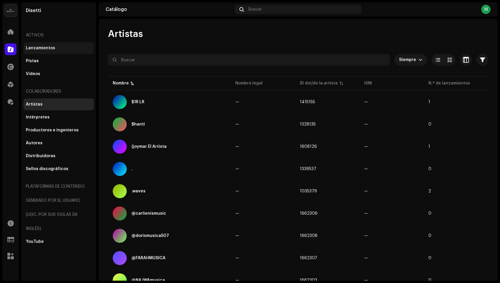
click at [36, 49] on div "Lanzamientos" at bounding box center [40, 48] width 29 height 5
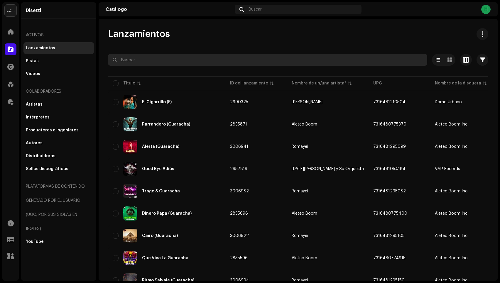
click at [151, 62] on input "text" at bounding box center [267, 60] width 319 height 12
paste input "Acuarela (Jersey Club Instrumental) - Maximo Nivel Beats"
drag, startPoint x: 140, startPoint y: 61, endPoint x: 281, endPoint y: 65, distance: 141.3
click at [281, 65] on input "Acuarela (Jersey Club Instrumental) - Maximo Nivel Beats" at bounding box center [267, 60] width 319 height 12
type input "Acuarela"
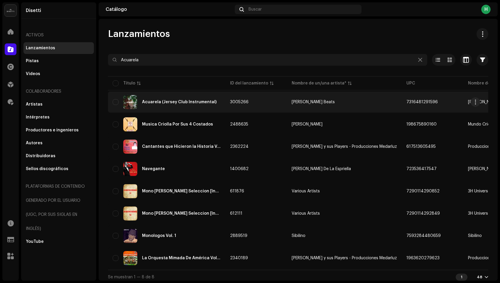
click at [170, 108] on div "Acuarela (Jersey Club Instrumental)" at bounding box center [167, 102] width 108 height 14
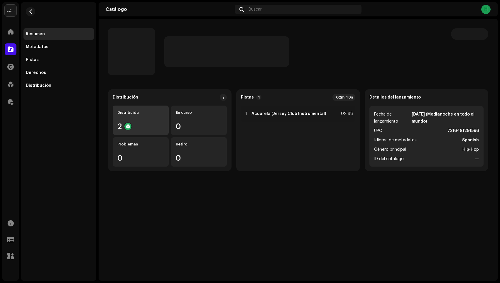
click at [149, 123] on div "2" at bounding box center [140, 127] width 47 height 8
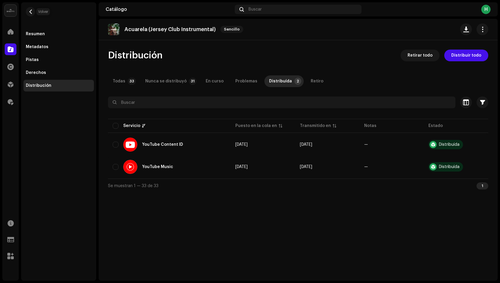
drag, startPoint x: 29, startPoint y: 8, endPoint x: 140, endPoint y: 48, distance: 118.0
click at [30, 9] on button "button" at bounding box center [30, 11] width 9 height 9
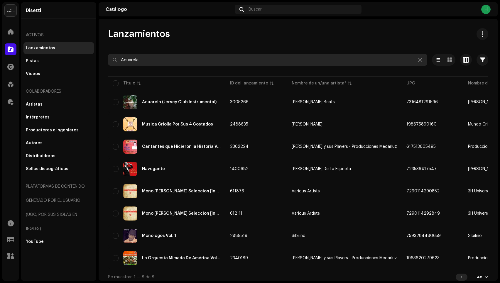
drag, startPoint x: 190, startPoint y: 68, endPoint x: 189, endPoint y: 61, distance: 6.9
click at [190, 68] on div at bounding box center [298, 70] width 381 height 9
click at [188, 59] on input "Acuarela" at bounding box center [267, 60] width 319 height 12
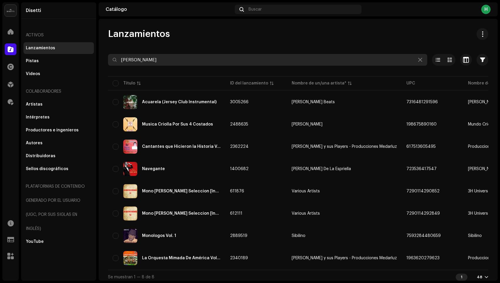
type input "joel a"
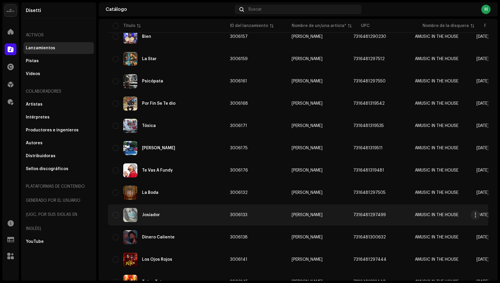
click at [185, 214] on div "Josiador" at bounding box center [167, 215] width 108 height 14
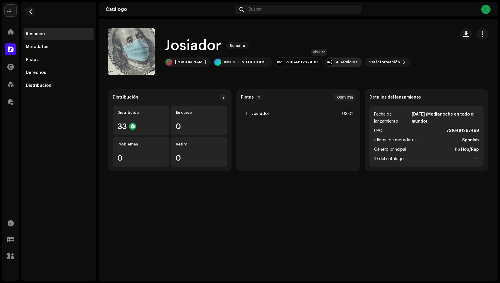
click at [336, 63] on div "4 Servicios" at bounding box center [347, 62] width 22 height 5
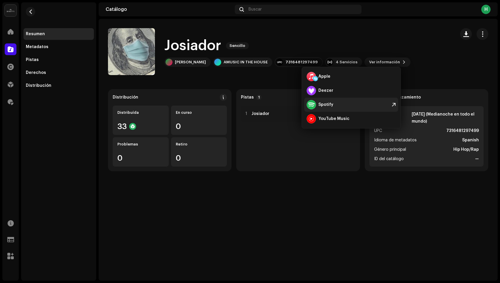
click at [325, 104] on div "Spotify" at bounding box center [326, 104] width 15 height 5
click at [407, 73] on div "Josiador Sencillo JOEL A AMUSIC IN THE HOUSE 7316481297499 4 Servicios Ver info…" at bounding box center [279, 51] width 343 height 47
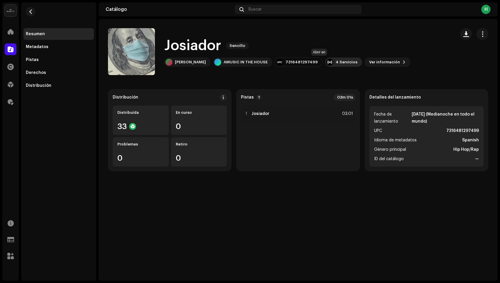
click at [336, 62] on div "4 Servicios" at bounding box center [347, 62] width 22 height 5
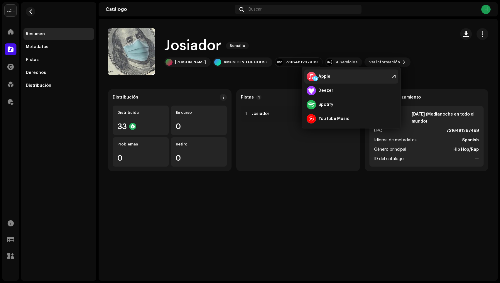
click at [333, 78] on div "Apple" at bounding box center [351, 77] width 94 height 14
click at [31, 9] on button "button" at bounding box center [30, 11] width 9 height 9
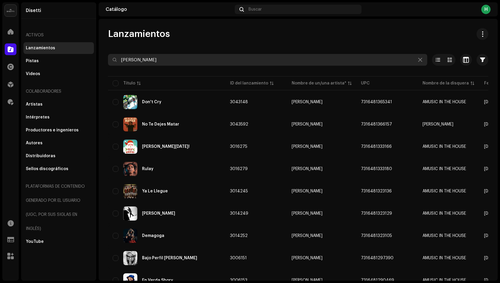
click at [140, 54] on input "joel a" at bounding box center [267, 60] width 319 height 12
drag, startPoint x: 140, startPoint y: 54, endPoint x: 144, endPoint y: 56, distance: 5.0
click at [140, 54] on input "joel a" at bounding box center [267, 60] width 319 height 12
paste input "Yasta (Afro House) - aleteo TOP"
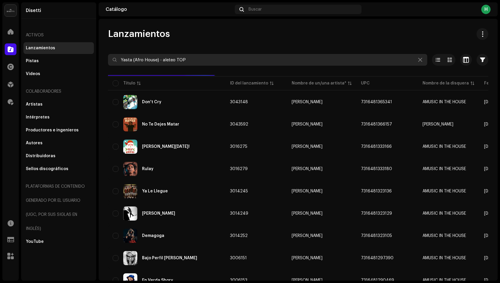
drag, startPoint x: 132, startPoint y: 60, endPoint x: 251, endPoint y: 59, distance: 118.9
click at [250, 59] on input "Yasta (Afro House) - aleteo TOP" at bounding box center [267, 60] width 319 height 12
type input "Yasta"
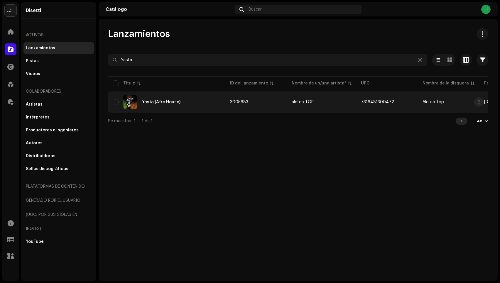
click at [154, 100] on div "Yasta (Afro House)" at bounding box center [161, 102] width 38 height 4
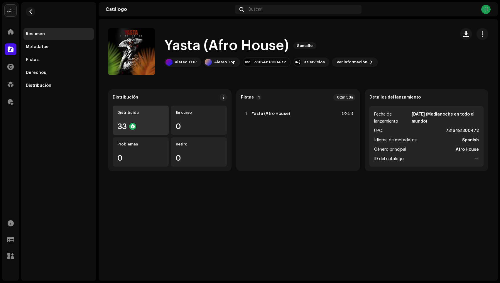
click at [140, 113] on div "Distribuída" at bounding box center [140, 112] width 47 height 5
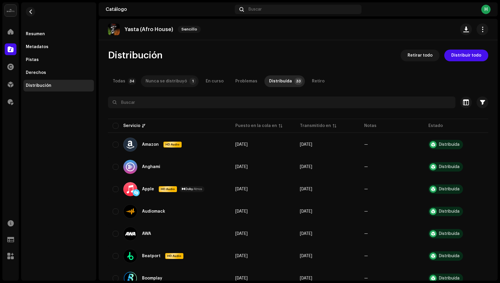
click at [161, 80] on div "Nunca se distribuyó" at bounding box center [166, 81] width 41 height 12
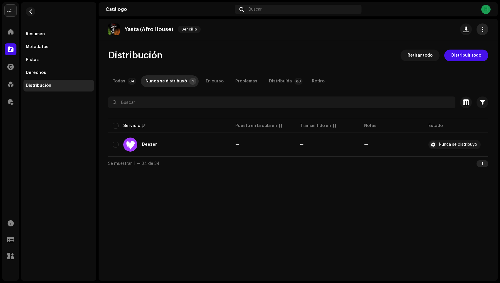
click at [482, 29] on span "button" at bounding box center [483, 29] width 6 height 5
drag, startPoint x: 456, startPoint y: 52, endPoint x: 445, endPoint y: 64, distance: 16.0
click at [456, 53] on div "Editar" at bounding box center [456, 56] width 59 height 12
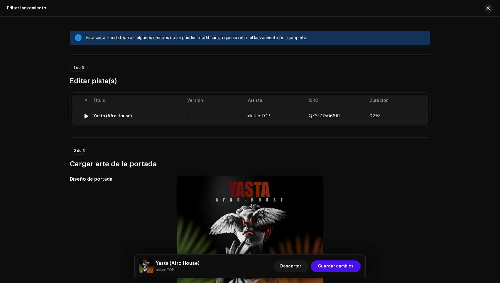
click at [181, 124] on td "Yasta (Afro House)" at bounding box center [138, 116] width 94 height 19
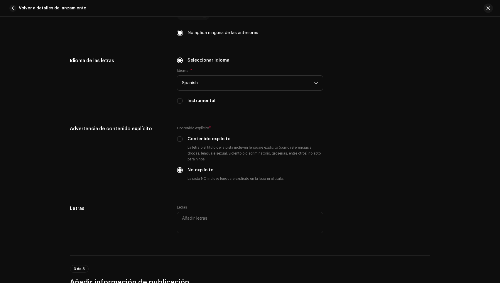
scroll to position [971, 0]
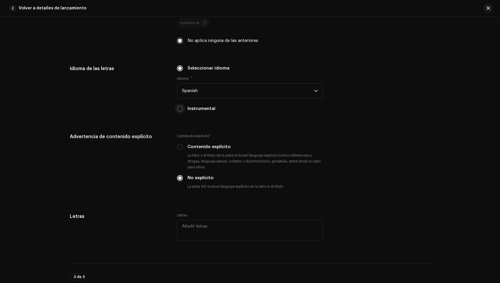
click at [179, 110] on input "Instrumental" at bounding box center [180, 109] width 6 height 6
radio input "true"
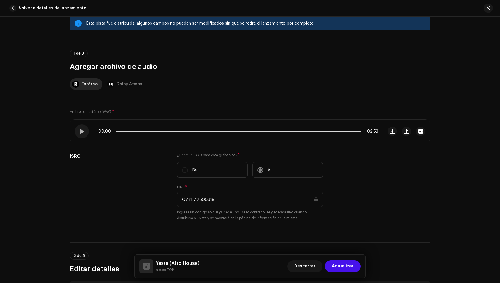
scroll to position [0, 0]
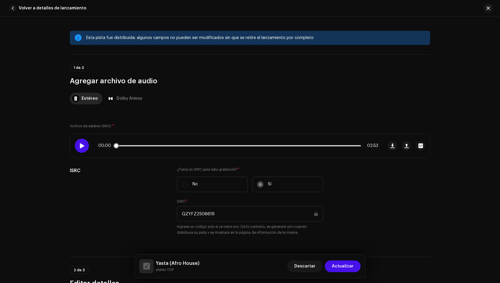
click at [80, 147] on span at bounding box center [81, 146] width 5 height 5
drag, startPoint x: 132, startPoint y: 146, endPoint x: 146, endPoint y: 146, distance: 13.8
click at [133, 146] on p-slider at bounding box center [238, 145] width 245 height 1
drag, startPoint x: 154, startPoint y: 145, endPoint x: 177, endPoint y: 146, distance: 22.9
click at [156, 145] on p-slider at bounding box center [238, 145] width 245 height 1
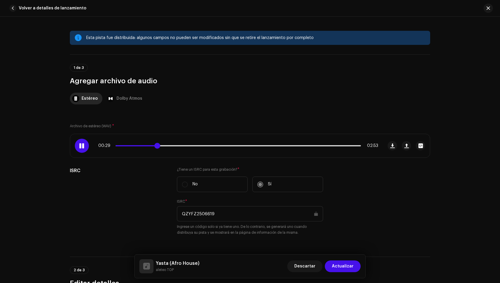
drag, startPoint x: 181, startPoint y: 146, endPoint x: 185, endPoint y: 146, distance: 4.7
click at [183, 146] on p-slider at bounding box center [238, 145] width 245 height 1
drag, startPoint x: 206, startPoint y: 146, endPoint x: 151, endPoint y: 141, distance: 55.4
click at [206, 146] on p-slider at bounding box center [238, 145] width 245 height 1
click at [217, 147] on div "01:08 02:53" at bounding box center [238, 146] width 280 height 5
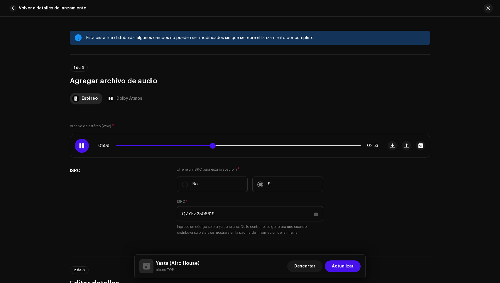
click at [218, 146] on p-slider at bounding box center [238, 145] width 245 height 1
drag, startPoint x: 227, startPoint y: 146, endPoint x: 125, endPoint y: 149, distance: 101.9
click at [227, 146] on p-slider at bounding box center [238, 145] width 245 height 1
drag, startPoint x: 83, startPoint y: 147, endPoint x: 87, endPoint y: 148, distance: 4.2
click at [84, 147] on div at bounding box center [82, 146] width 14 height 14
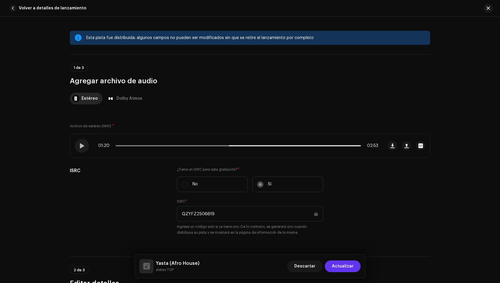
click at [343, 268] on span "Actualizar" at bounding box center [343, 267] width 22 height 12
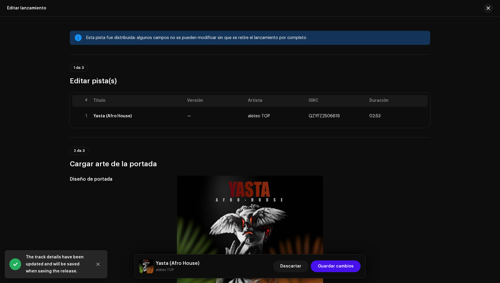
click at [341, 273] on div "Descartar Guardar cambios" at bounding box center [316, 267] width 87 height 14
click at [339, 268] on span "Guardar cambios" at bounding box center [336, 267] width 36 height 12
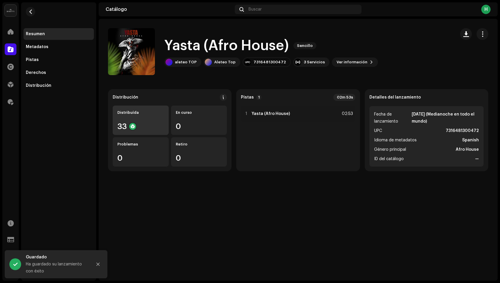
click at [131, 121] on div "Distribuída 33" at bounding box center [141, 120] width 56 height 29
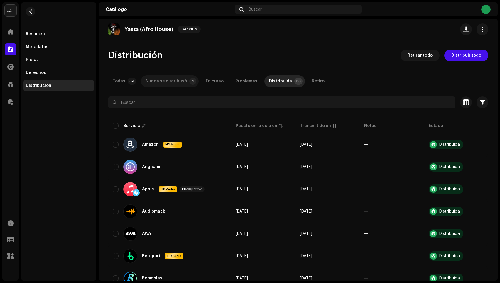
click at [166, 84] on div "Nunca se distribuyó" at bounding box center [166, 81] width 41 height 12
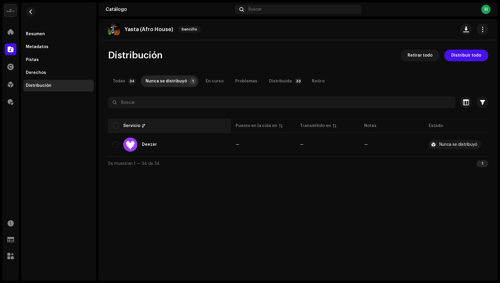
drag, startPoint x: 115, startPoint y: 145, endPoint x: 189, endPoint y: 126, distance: 76.2
click at [116, 145] on input "checkbox" at bounding box center [116, 145] width 6 height 6
checkbox input "true"
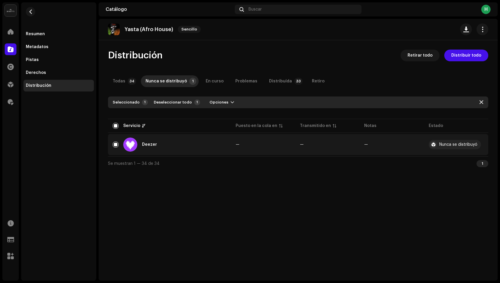
drag, startPoint x: 213, startPoint y: 102, endPoint x: 224, endPoint y: 110, distance: 13.8
click at [213, 102] on span "Opciones" at bounding box center [219, 103] width 19 height 12
click at [228, 117] on div "Distribuir" at bounding box center [232, 115] width 55 height 5
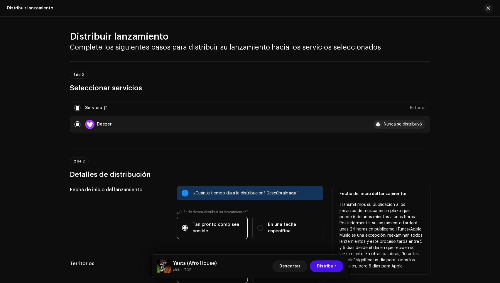
scroll to position [64, 0]
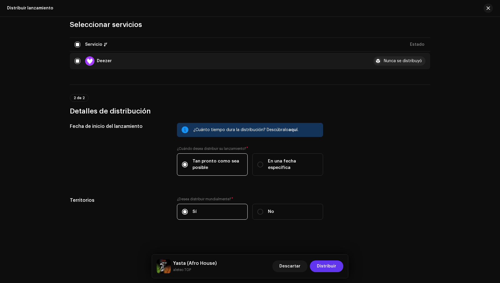
click at [323, 266] on span "Distribuir" at bounding box center [326, 267] width 19 height 12
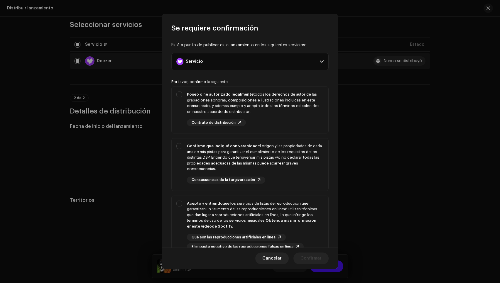
drag, startPoint x: 274, startPoint y: 114, endPoint x: 275, endPoint y: 138, distance: 24.4
click at [274, 114] on div "Poseo o he autorizado legalmente todos los derechos de autor de las grabaciones…" at bounding box center [255, 103] width 137 height 23
checkbox input "true"
drag, startPoint x: 275, startPoint y: 164, endPoint x: 278, endPoint y: 192, distance: 27.8
click at [276, 166] on div "Confirmo que indiqué con veracidad el origen y las propiedades de cada una de m…" at bounding box center [255, 157] width 137 height 29
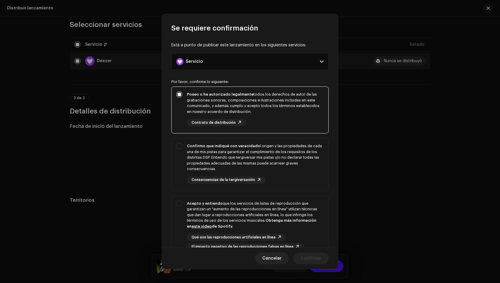
checkbox input "true"
drag, startPoint x: 278, startPoint y: 216, endPoint x: 295, endPoint y: 248, distance: 36.8
click at [279, 217] on div "Acepto y entiendo que los servicios de listas de reproducción que garantizan un…" at bounding box center [255, 215] width 137 height 29
checkbox input "true"
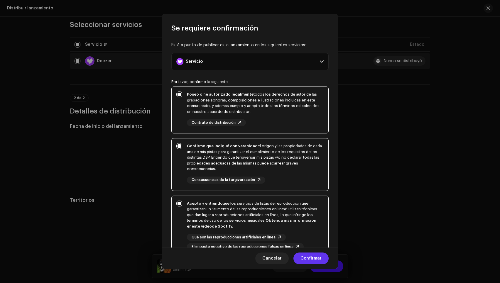
click at [312, 258] on span "Confirmar" at bounding box center [311, 259] width 21 height 12
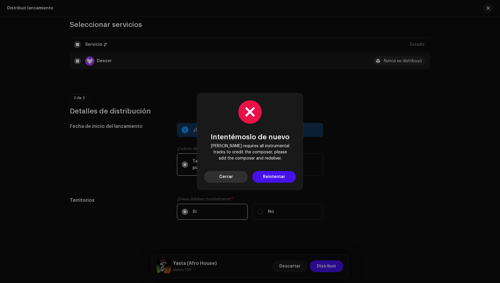
click at [227, 178] on span "Cerrar" at bounding box center [226, 177] width 14 height 12
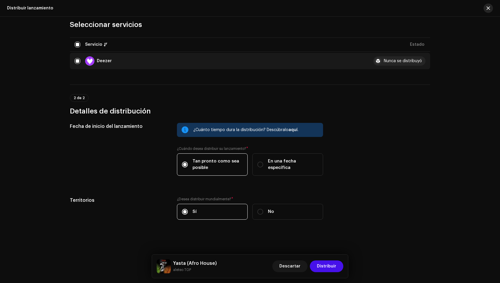
click at [486, 10] on button "button" at bounding box center [488, 8] width 9 height 9
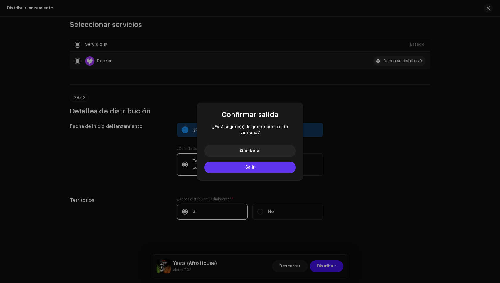
click at [242, 166] on button "Salir" at bounding box center [250, 168] width 92 height 12
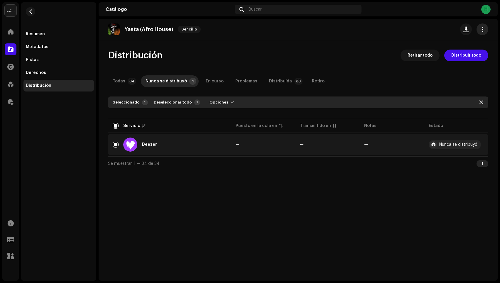
click at [486, 29] on button "button" at bounding box center [483, 29] width 12 height 12
click at [441, 57] on div "Editar" at bounding box center [456, 55] width 55 height 5
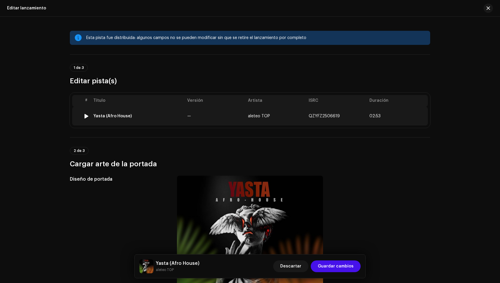
click at [223, 118] on td "—" at bounding box center [215, 116] width 61 height 19
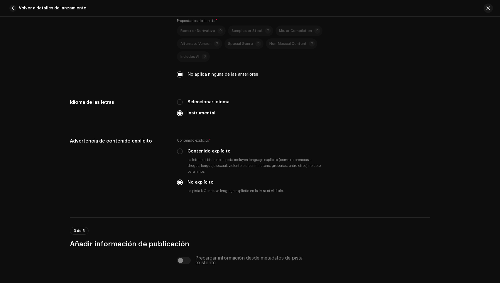
scroll to position [1081, 0]
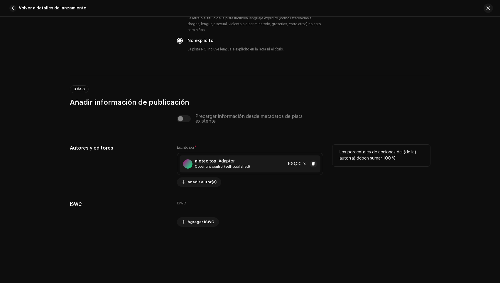
click at [237, 169] on span "Copyright control (self-published)" at bounding box center [222, 166] width 55 height 5
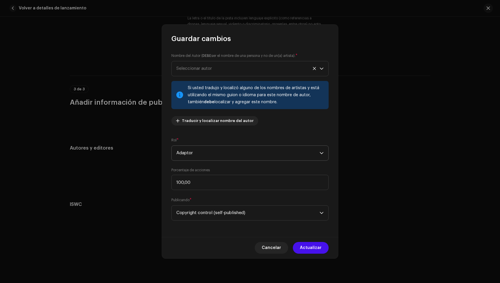
click at [199, 157] on span "Adaptor" at bounding box center [247, 153] width 143 height 15
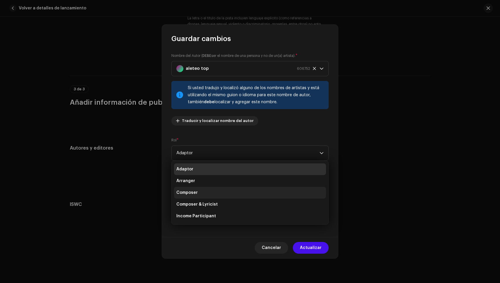
click at [202, 194] on li "Composer" at bounding box center [250, 193] width 152 height 12
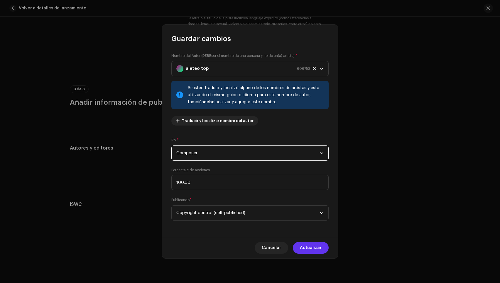
click at [314, 250] on span "Actualizar" at bounding box center [311, 248] width 22 height 12
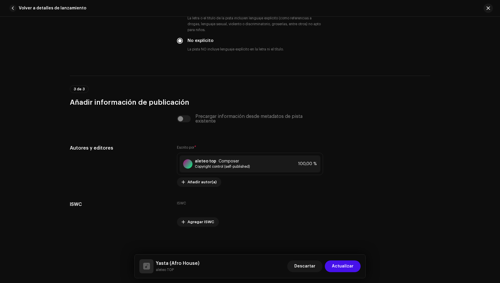
drag, startPoint x: 340, startPoint y: 267, endPoint x: 345, endPoint y: 272, distance: 6.7
click at [340, 268] on span "Actualizar" at bounding box center [343, 267] width 22 height 12
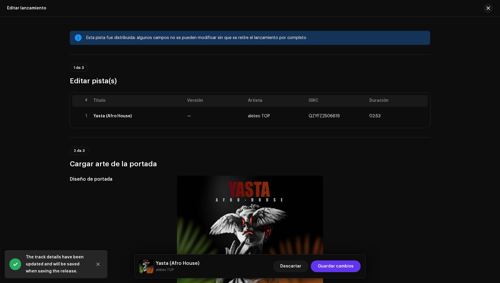
click at [337, 265] on span "Guardar cambios" at bounding box center [336, 267] width 36 height 12
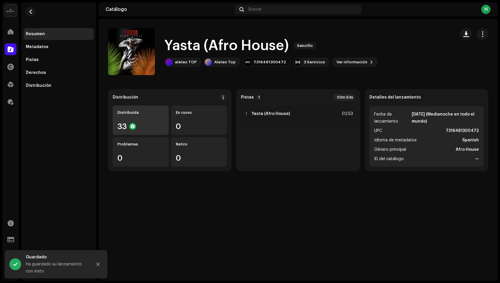
click at [157, 120] on div "Distribuída 33" at bounding box center [141, 120] width 56 height 29
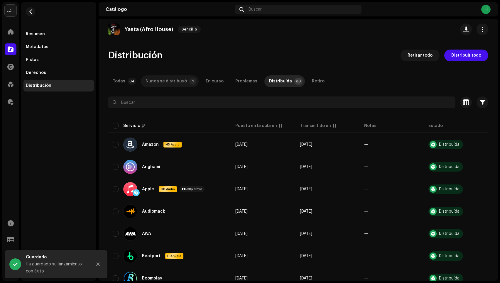
click at [166, 80] on div "Nunca se distribuyó" at bounding box center [166, 81] width 41 height 12
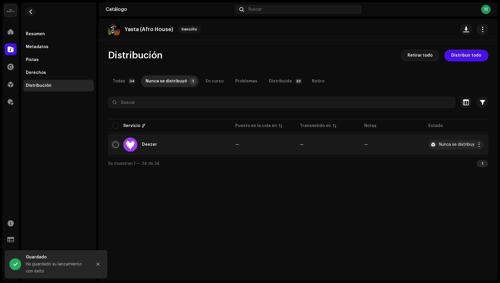
click at [113, 145] on input "checkbox" at bounding box center [116, 145] width 6 height 6
checkbox input "true"
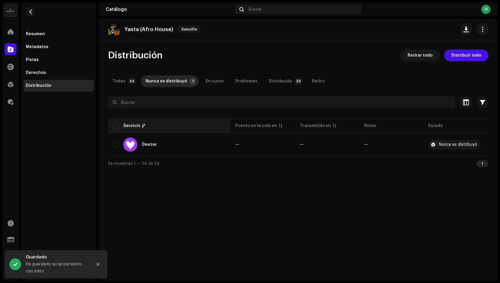
checkbox input "true"
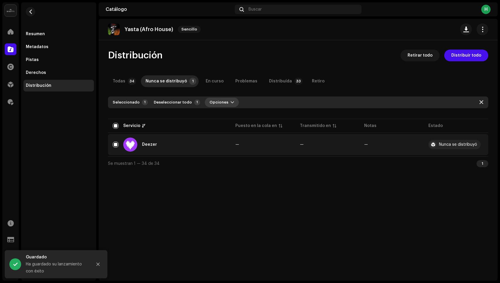
click at [219, 102] on span "Opciones" at bounding box center [219, 103] width 19 height 12
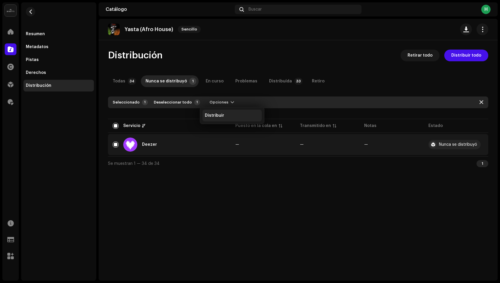
click at [220, 117] on span "Distribuir" at bounding box center [214, 115] width 19 height 5
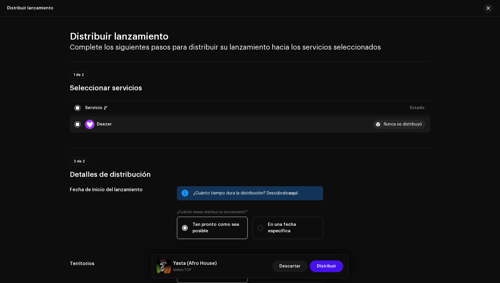
scroll to position [64, 0]
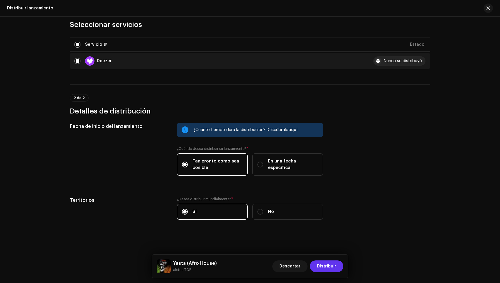
click at [323, 266] on span "Distribuir" at bounding box center [326, 267] width 19 height 12
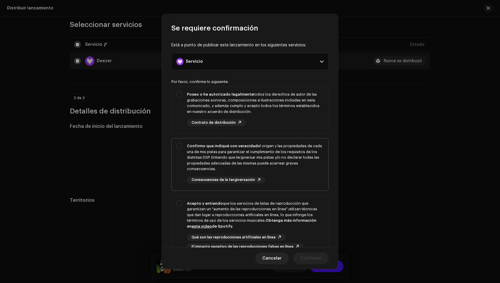
drag, startPoint x: 292, startPoint y: 130, endPoint x: 292, endPoint y: 143, distance: 12.3
click at [292, 131] on span "Poseo o he autorizado legalmente todos los derechos de autor de las grabaciones…" at bounding box center [250, 110] width 157 height 46
checkbox input "true"
drag, startPoint x: 288, startPoint y: 171, endPoint x: 292, endPoint y: 197, distance: 26.4
click at [288, 172] on div "Confirmo que indiqué con veracidad el origen y las propiedades de cada una de m…" at bounding box center [255, 157] width 137 height 29
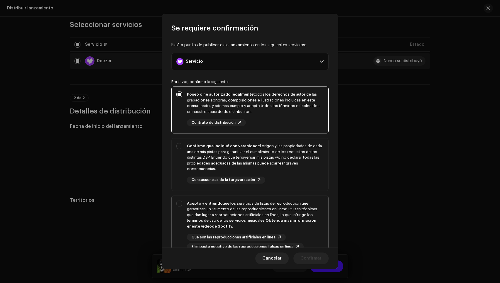
checkbox input "true"
drag, startPoint x: 294, startPoint y: 221, endPoint x: 298, endPoint y: 226, distance: 6.8
click at [294, 221] on strong "Obtenga más información en este video de Spotify." at bounding box center [251, 224] width 129 height 10
checkbox input "true"
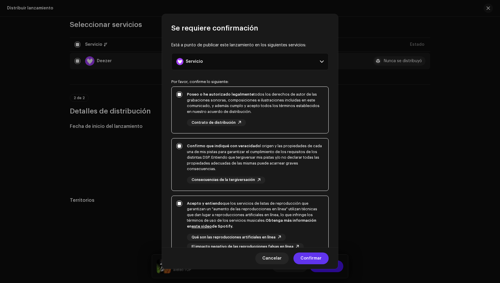
click at [303, 257] on span "Confirmar" at bounding box center [311, 259] width 21 height 12
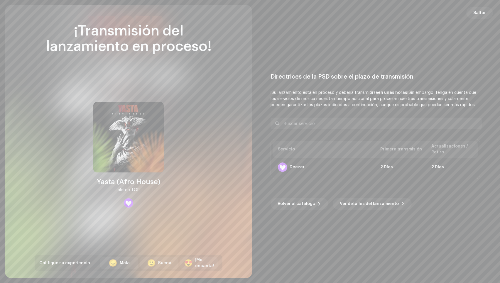
drag, startPoint x: 484, startPoint y: 12, endPoint x: 477, endPoint y: 15, distance: 7.7
click at [484, 12] on span "Saltar" at bounding box center [480, 13] width 13 height 12
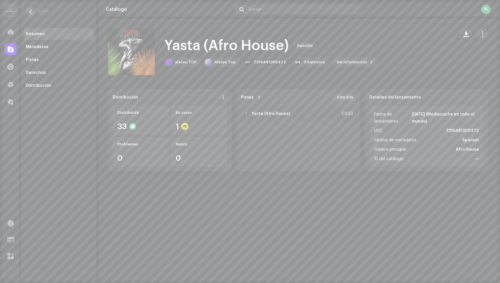
click at [31, 13] on span "button" at bounding box center [30, 11] width 4 height 5
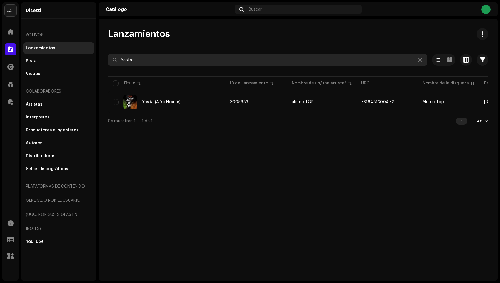
click at [151, 64] on input "Yasta" at bounding box center [267, 60] width 319 height 12
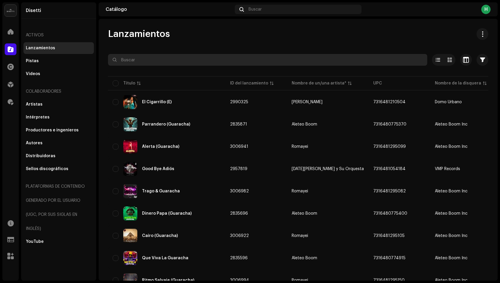
click at [162, 63] on input "text" at bounding box center [267, 60] width 319 height 12
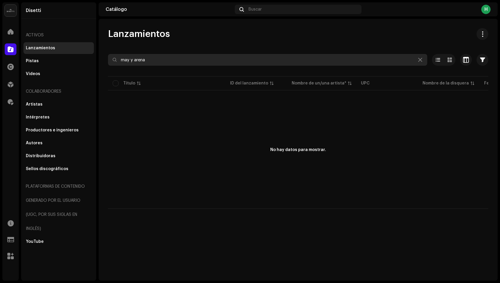
drag, startPoint x: 131, startPoint y: 59, endPoint x: 137, endPoint y: 66, distance: 9.2
click at [131, 59] on input "may y arena" at bounding box center [267, 60] width 319 height 12
type input "mar y arena"
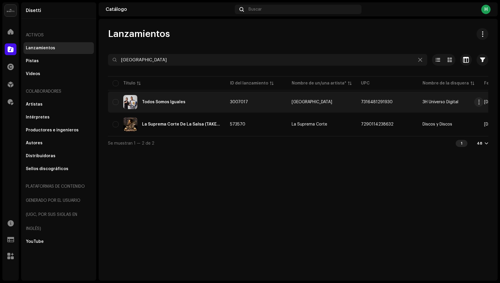
click at [179, 103] on div "Todos Somos Iguales" at bounding box center [163, 102] width 43 height 4
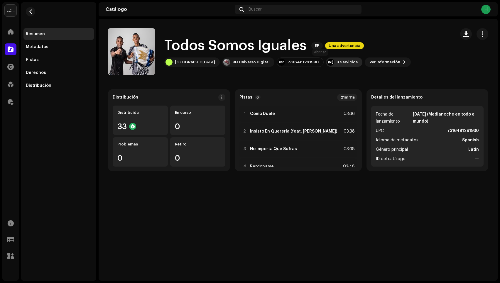
click at [326, 63] on div "3 Servicios" at bounding box center [344, 62] width 36 height 9
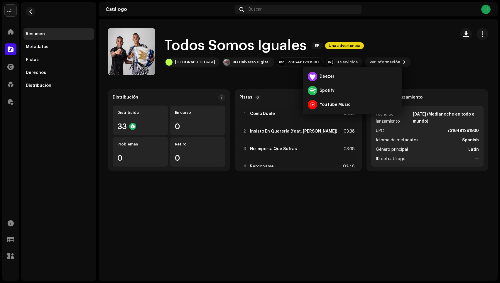
click at [267, 77] on catalog-releases-details-overview "Todos Somos Iguales EP Una advertencia Todos Somos Iguales EP Una advertencia M…" at bounding box center [298, 100] width 399 height 162
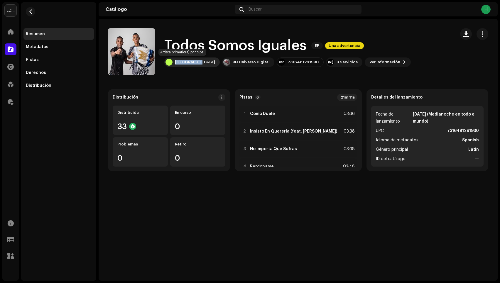
copy div "Mar y Arena"
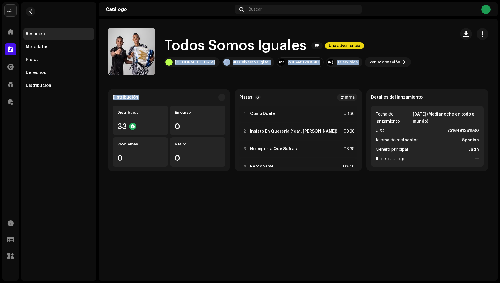
drag, startPoint x: 173, startPoint y: 62, endPoint x: 201, endPoint y: 80, distance: 33.1
click at [201, 80] on catalog-releases-details-overview "Todos Somos Iguales EP Una advertencia Todos Somos Iguales EP Una advertencia M…" at bounding box center [298, 100] width 399 height 162
drag, startPoint x: 208, startPoint y: 80, endPoint x: 153, endPoint y: 44, distance: 65.8
click at [207, 79] on catalog-releases-details-overview "Todos Somos Iguales EP Una advertencia Todos Somos Iguales EP Una advertencia M…" at bounding box center [298, 100] width 399 height 162
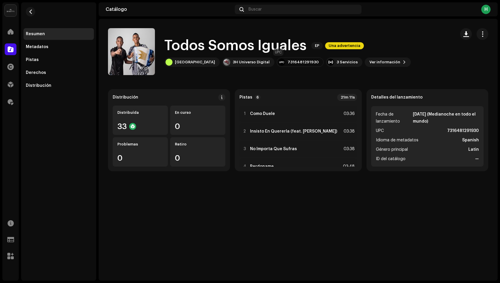
click at [288, 62] on div "7316481291930" at bounding box center [303, 62] width 31 height 5
copy div "7316481291930"
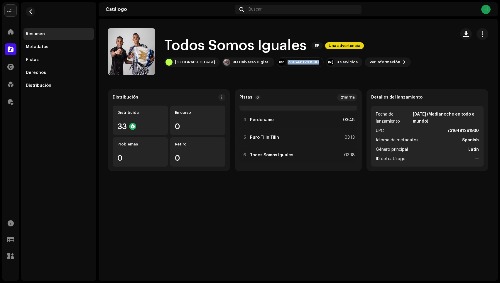
scroll to position [48, 0]
click at [487, 31] on button "button" at bounding box center [483, 34] width 12 height 12
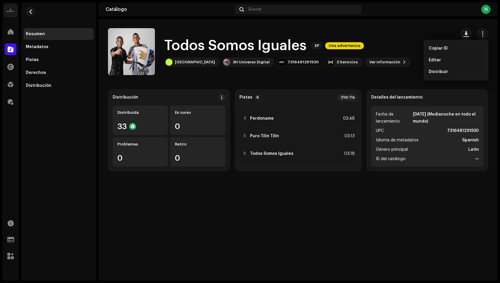
drag, startPoint x: 437, startPoint y: 62, endPoint x: 434, endPoint y: 65, distance: 4.2
click at [437, 62] on span "Editar" at bounding box center [435, 60] width 12 height 5
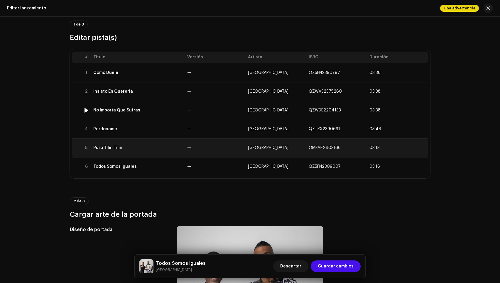
scroll to position [42, 0]
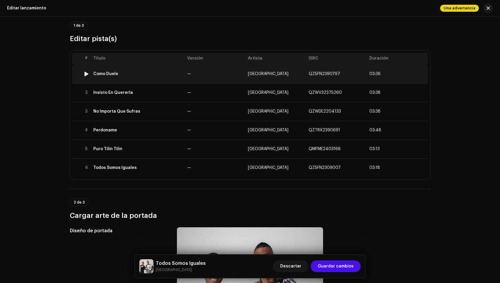
click at [164, 76] on td "Como Duele" at bounding box center [138, 74] width 94 height 19
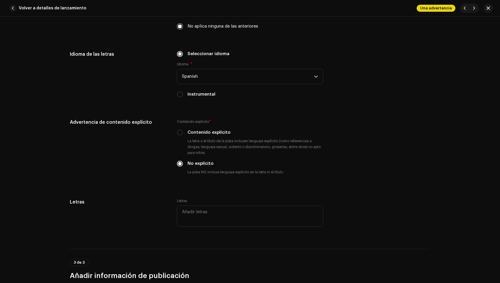
scroll to position [1166, 0]
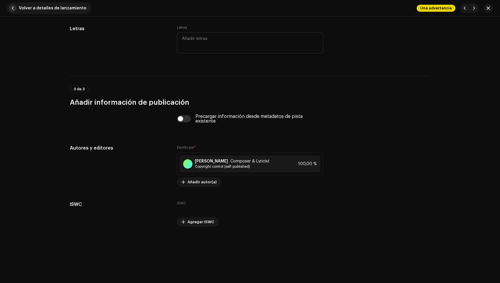
click at [15, 8] on span "button" at bounding box center [12, 8] width 7 height 7
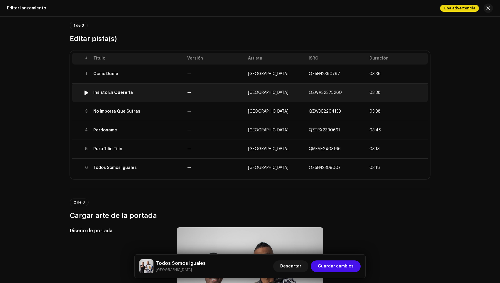
click at [115, 96] on td "Insisto En Quererla" at bounding box center [138, 92] width 94 height 19
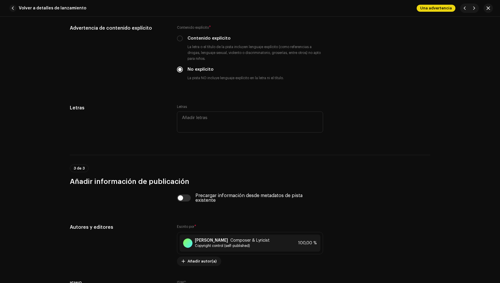
scroll to position [1191, 0]
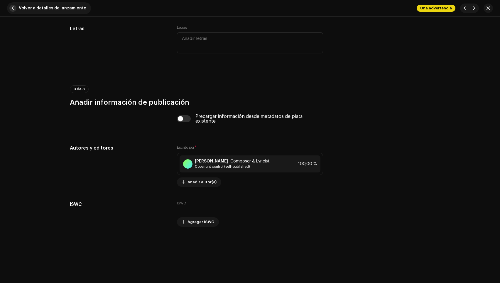
click at [18, 8] on button "Volver a detalles de lanzamiento" at bounding box center [49, 8] width 84 height 12
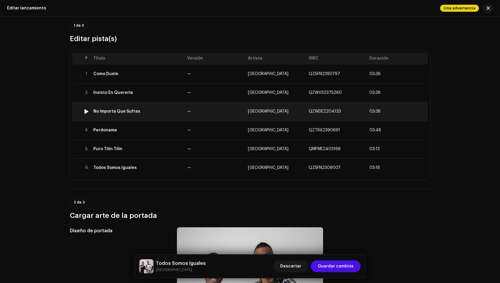
click at [127, 110] on div "No Importa Que Sufras" at bounding box center [116, 111] width 47 height 5
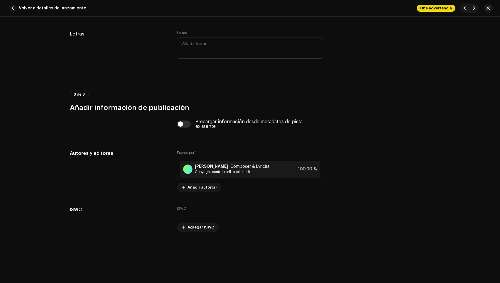
scroll to position [1166, 0]
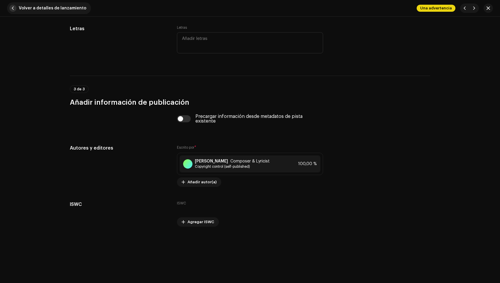
click at [26, 11] on span "Volver a detalles de lanzamiento" at bounding box center [53, 8] width 68 height 12
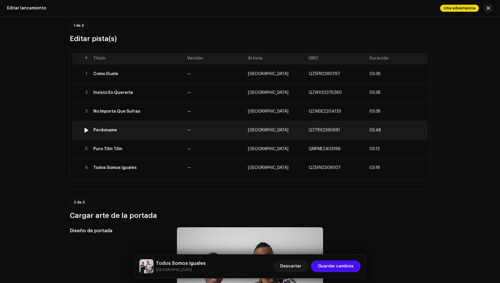
click at [115, 135] on td "Perdoname" at bounding box center [138, 130] width 94 height 19
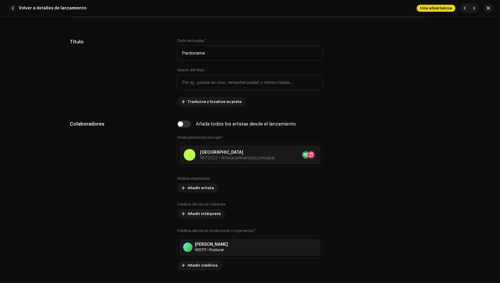
scroll to position [291, 0]
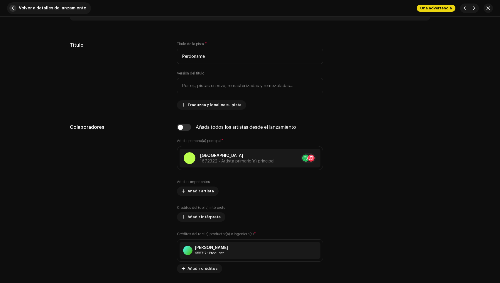
click at [24, 11] on span "Volver a detalles de lanzamiento" at bounding box center [53, 8] width 68 height 12
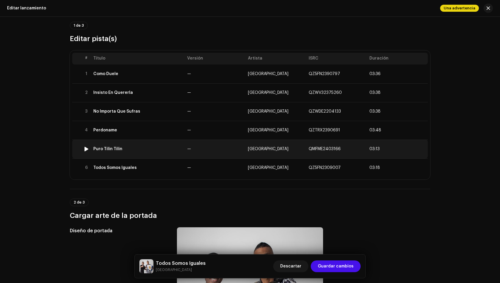
click at [140, 153] on td "Puro Tilin Tilin" at bounding box center [138, 149] width 94 height 19
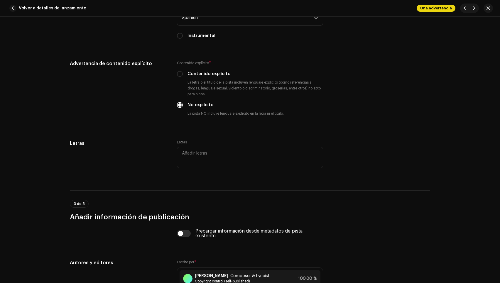
scroll to position [1166, 0]
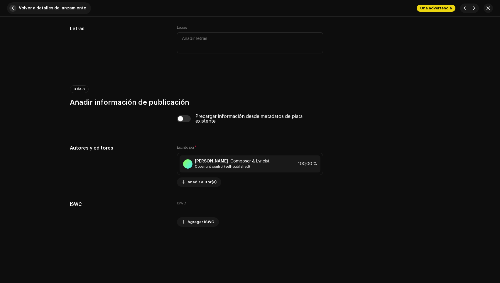
click at [40, 8] on span "Volver a detalles de lanzamiento" at bounding box center [53, 8] width 68 height 12
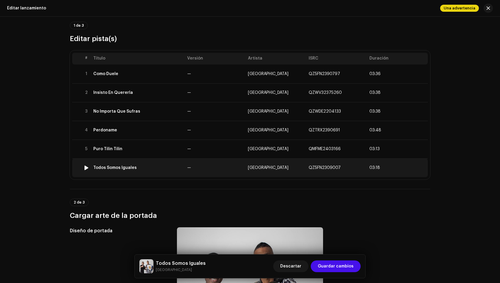
click at [133, 165] on td "Todos Somos Iguales" at bounding box center [138, 168] width 94 height 19
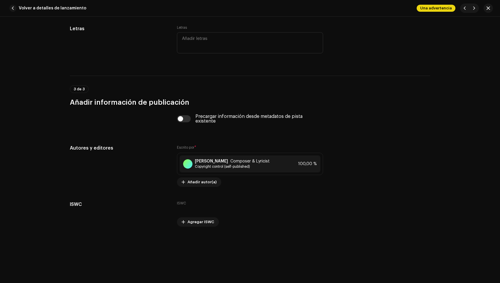
drag, startPoint x: 26, startPoint y: 10, endPoint x: 59, endPoint y: 33, distance: 39.5
click at [26, 10] on span "Volver a detalles de lanzamiento" at bounding box center [53, 8] width 68 height 12
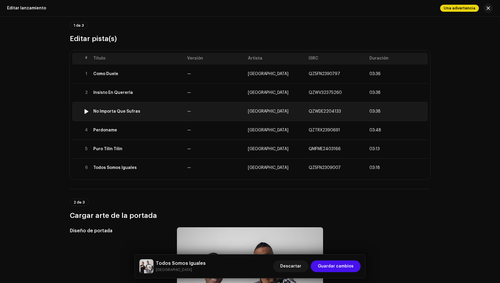
click at [137, 117] on td "No Importa Que Sufras" at bounding box center [138, 111] width 94 height 19
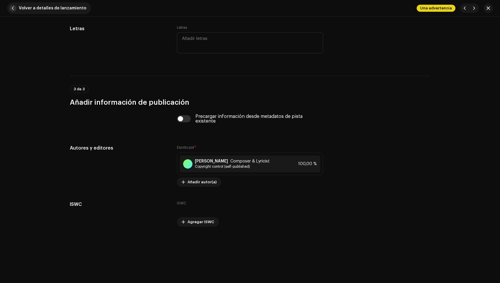
click at [44, 6] on span "Volver a detalles de lanzamiento" at bounding box center [53, 8] width 68 height 12
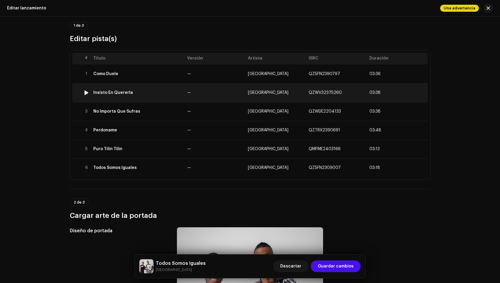
click at [161, 97] on td "Insisto En Quererla" at bounding box center [138, 92] width 94 height 19
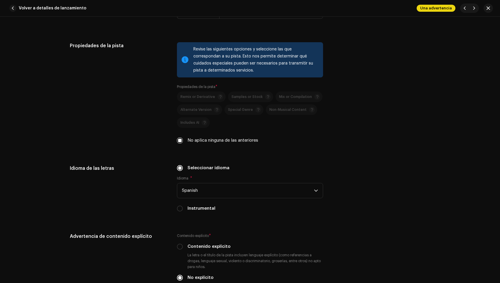
scroll to position [1191, 0]
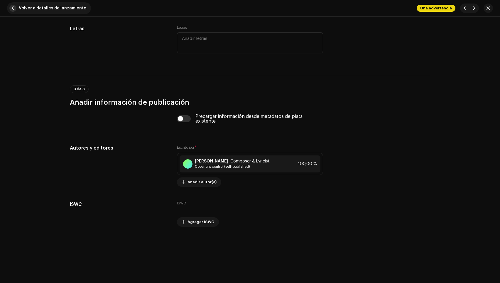
click at [23, 8] on span "Volver a detalles de lanzamiento" at bounding box center [53, 8] width 68 height 12
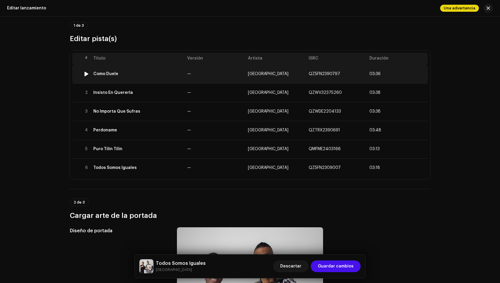
click at [142, 73] on div "Como Duele" at bounding box center [137, 74] width 89 height 5
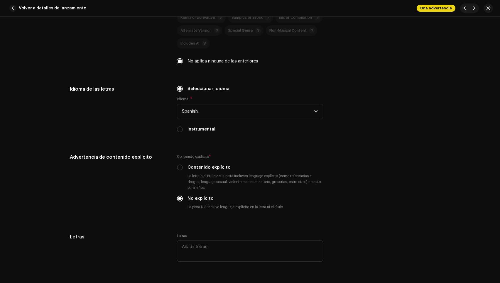
scroll to position [1166, 0]
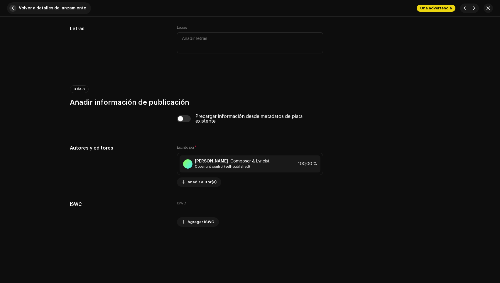
click at [33, 6] on span "Volver a detalles de lanzamiento" at bounding box center [53, 8] width 68 height 12
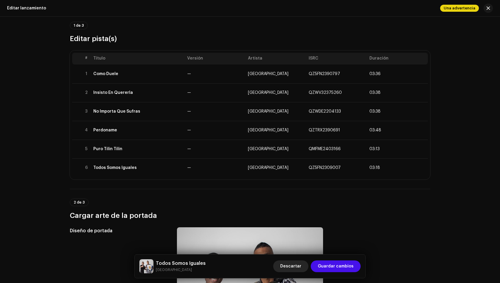
click at [297, 268] on span "Descartar" at bounding box center [290, 267] width 21 height 12
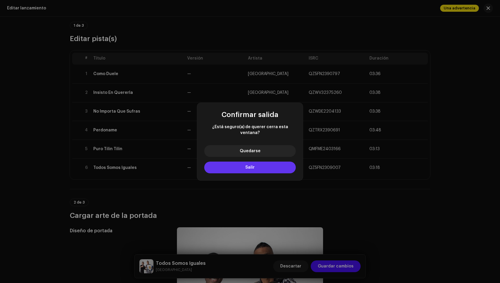
click at [257, 166] on button "Salir" at bounding box center [250, 168] width 92 height 12
